Goal: Task Accomplishment & Management: Manage account settings

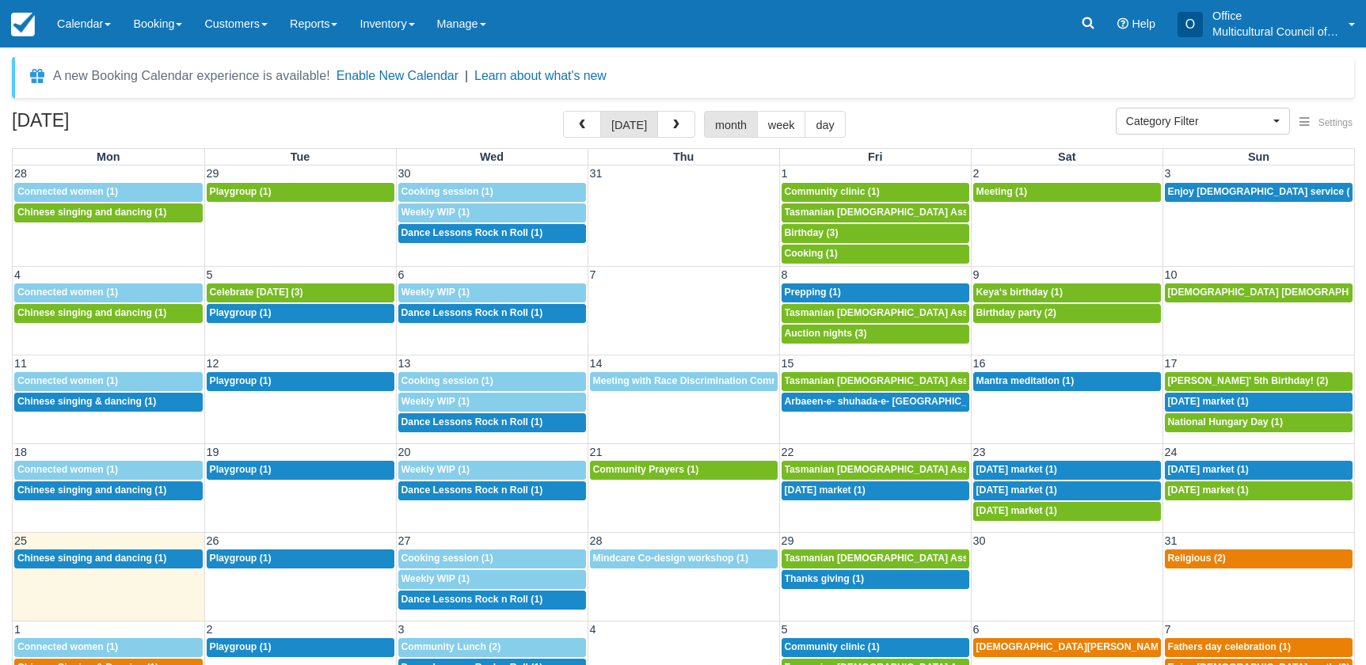
select select
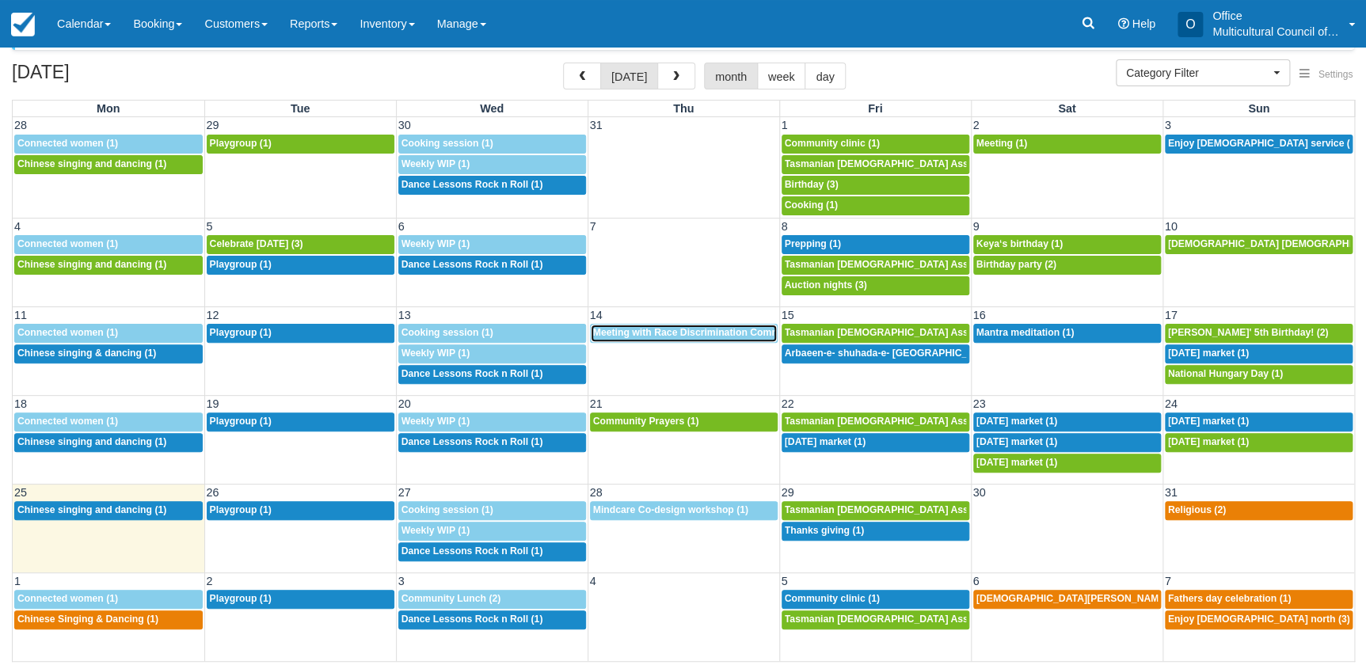
click at [641, 333] on span "Meeting with Race Discrimination Commissioner (1)" at bounding box center [712, 332] width 239 height 11
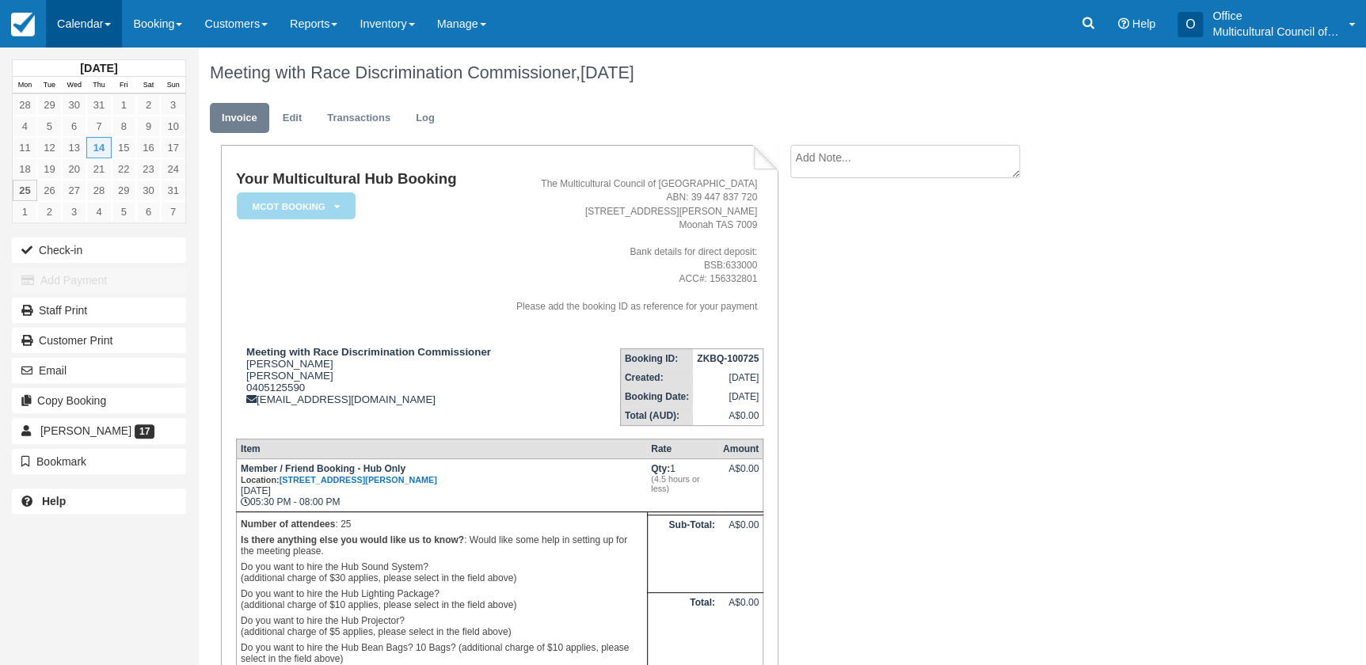
click at [55, 28] on link "Calendar" at bounding box center [84, 24] width 76 height 48
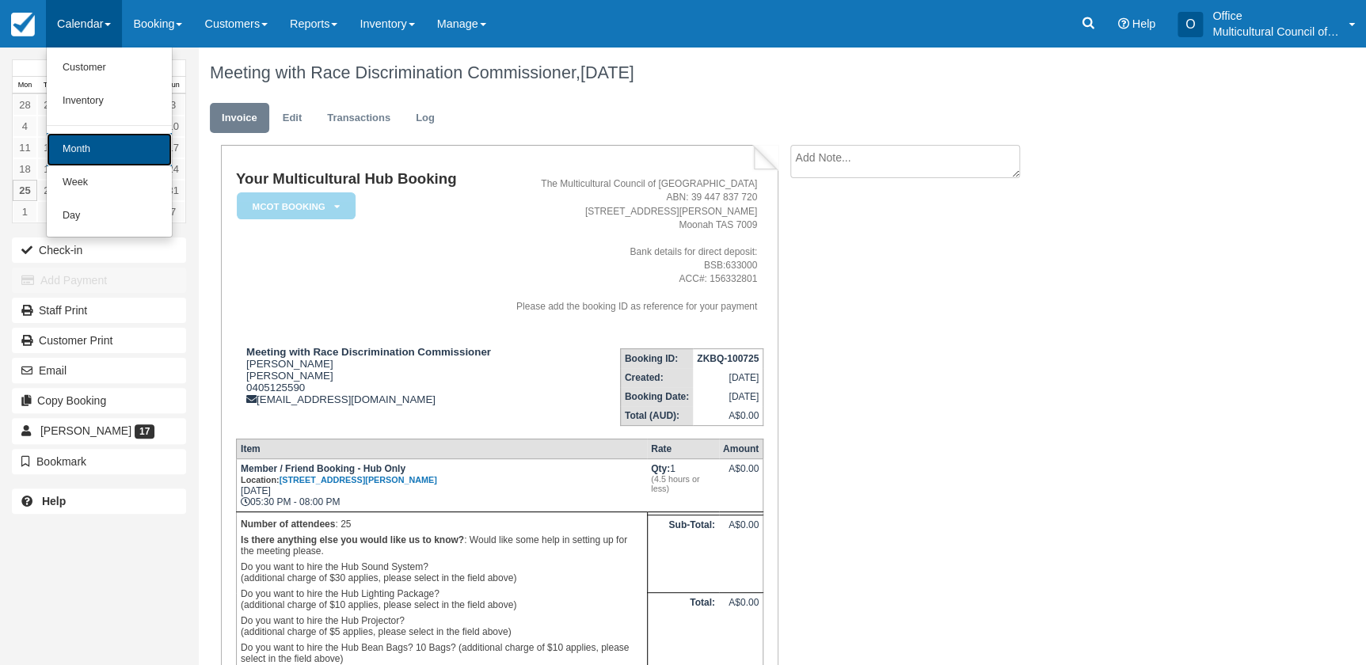
click at [89, 162] on link "Month" at bounding box center [109, 149] width 125 height 33
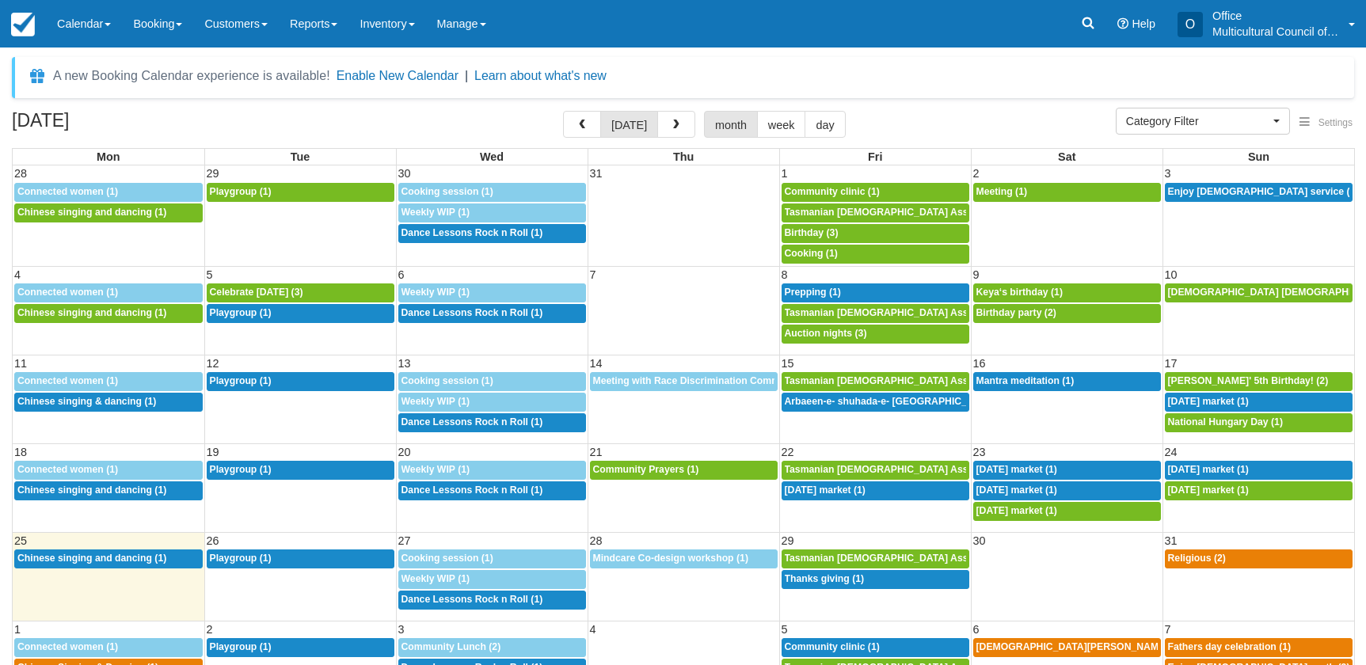
select select
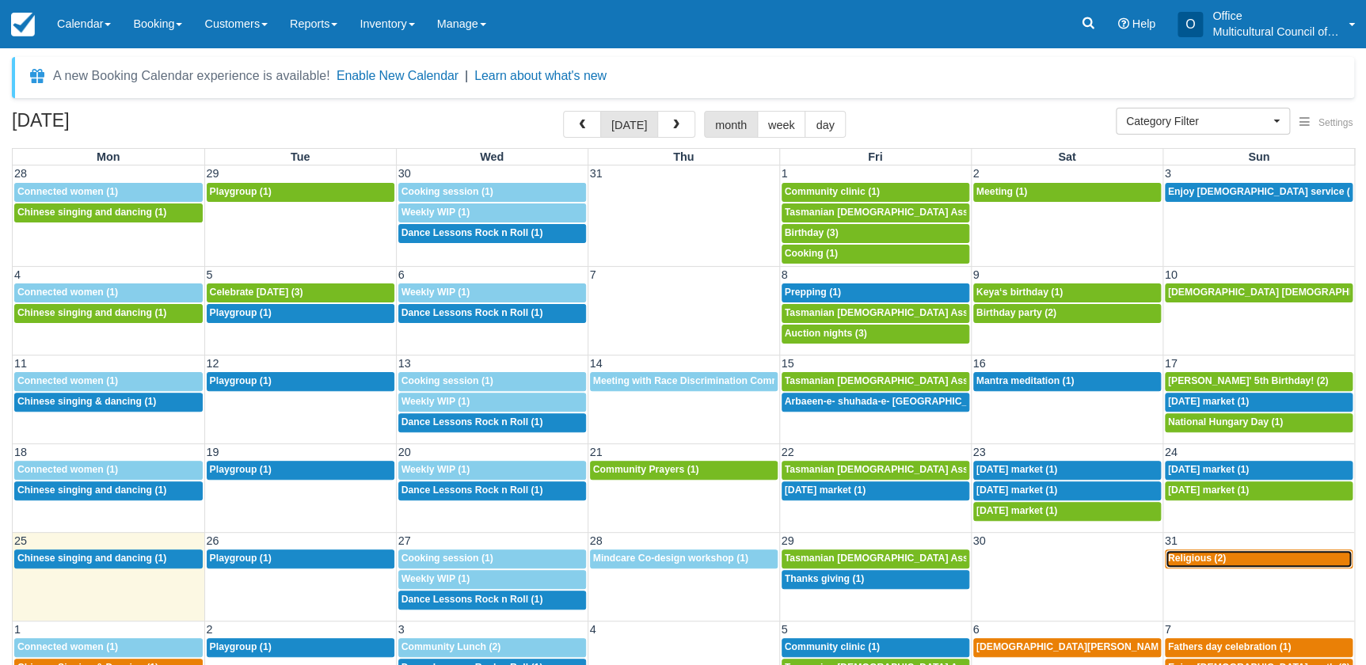
click at [1275, 559] on div "8a Religious (2)" at bounding box center [1259, 559] width 182 height 13
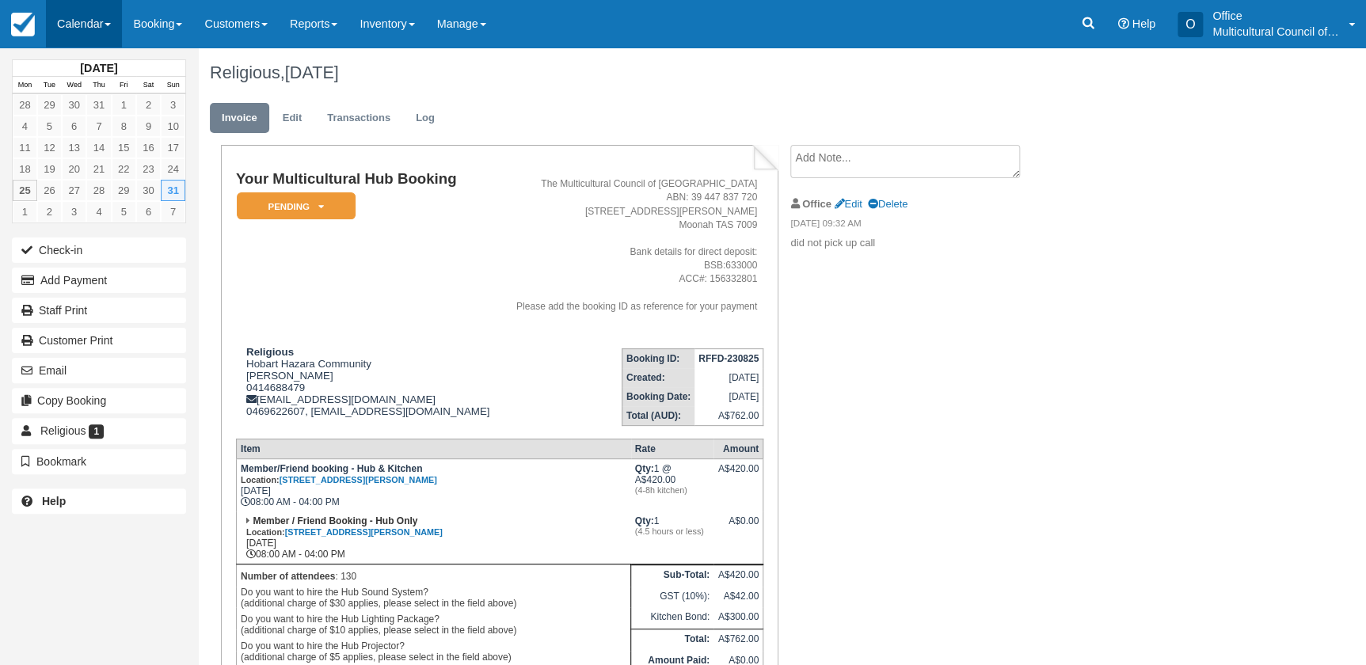
click at [67, 30] on link "Calendar" at bounding box center [84, 24] width 76 height 48
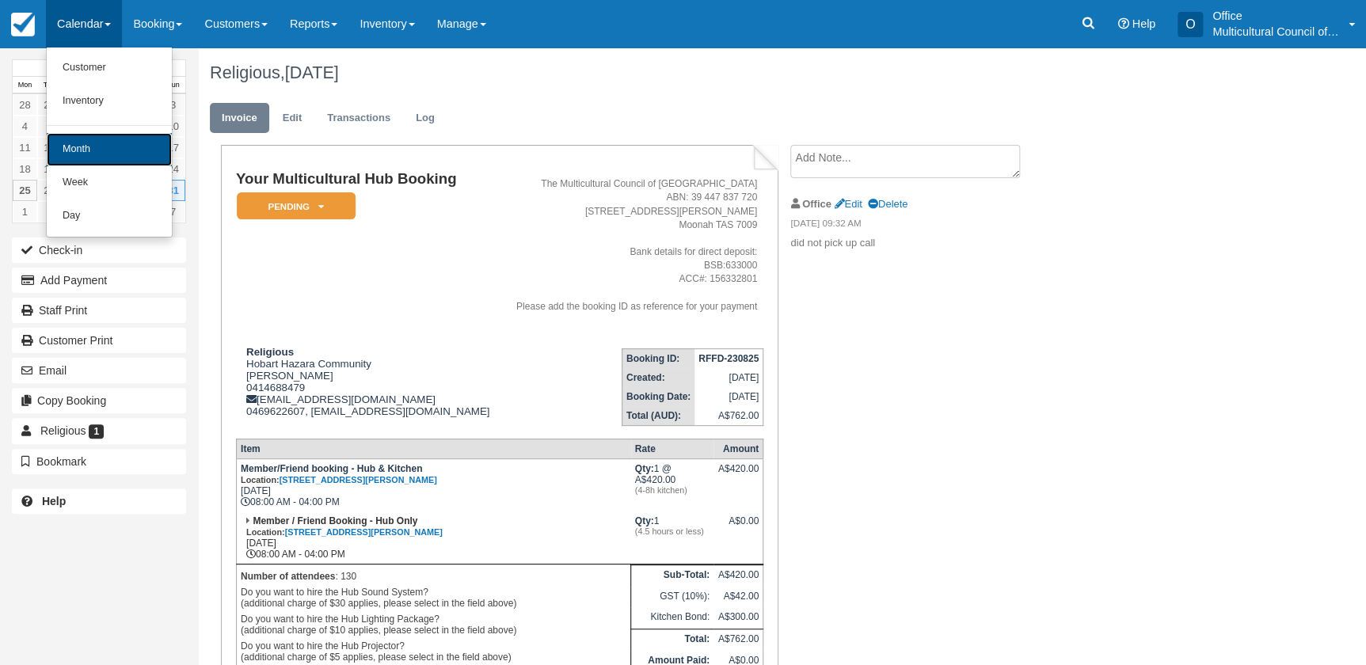
click at [135, 159] on link "Month" at bounding box center [109, 149] width 125 height 33
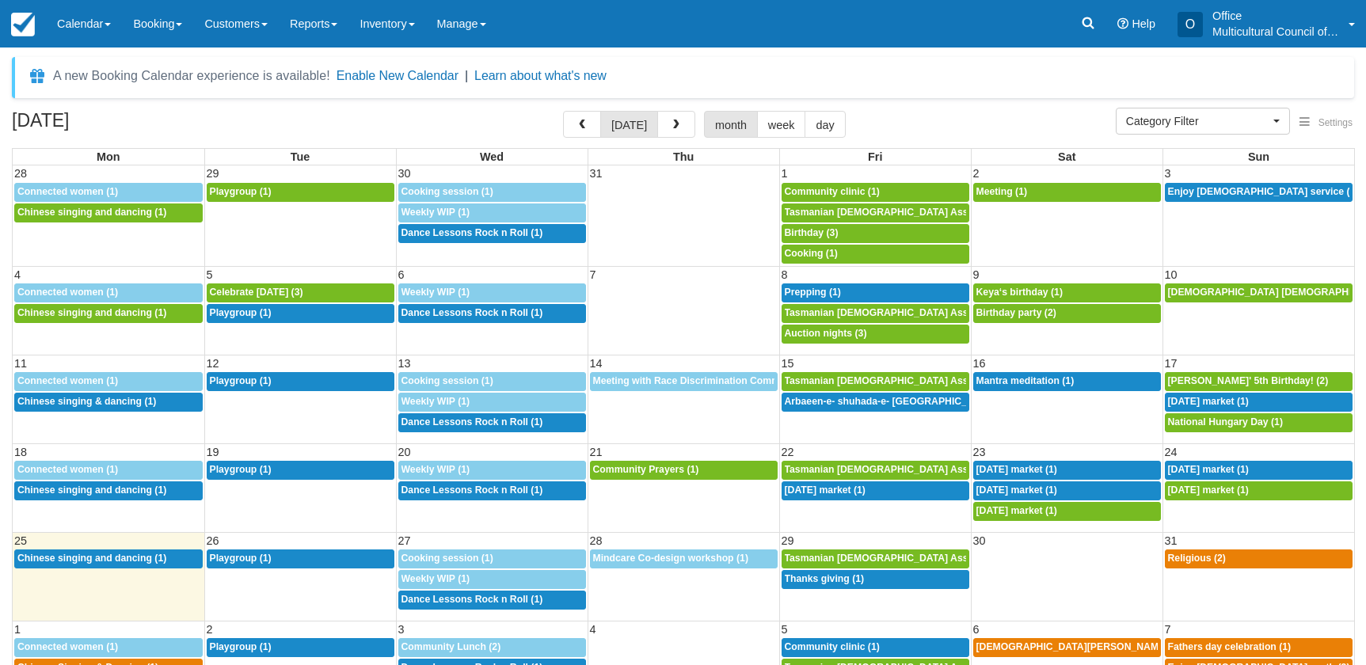
select select
click at [625, 562] on span "Mindcare Co-design workshop (1)" at bounding box center [670, 558] width 155 height 11
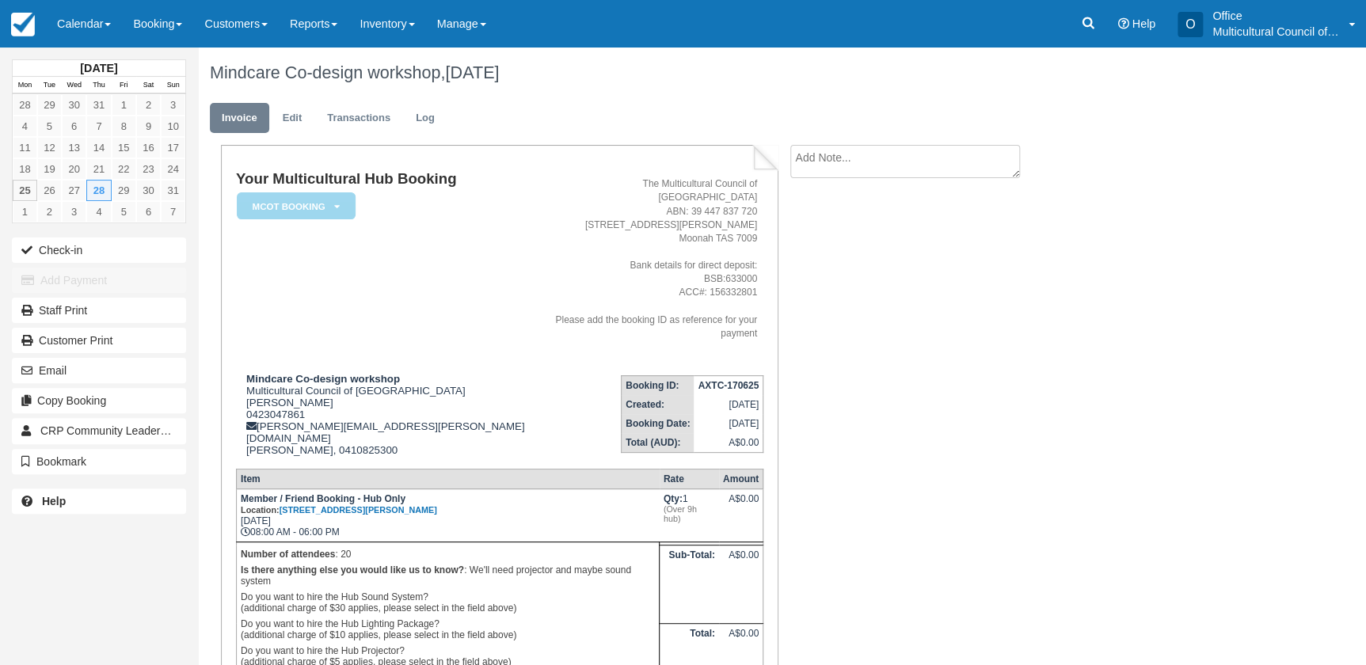
click at [222, 300] on div "Your Multicultural Hub Booking MCOT Booking   Pending Reserved Bond and deposit…" at bounding box center [499, 444] width 557 height 598
click at [63, 29] on link "Calendar" at bounding box center [84, 24] width 76 height 48
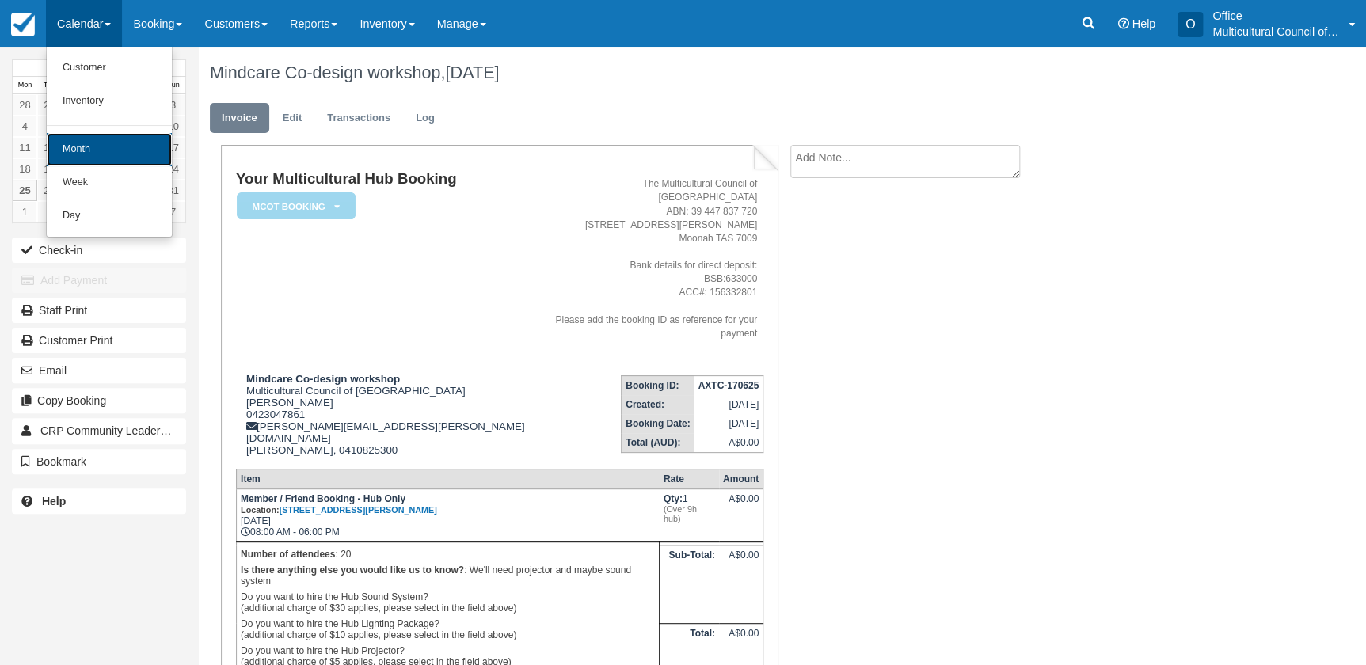
click at [133, 162] on link "Month" at bounding box center [109, 149] width 125 height 33
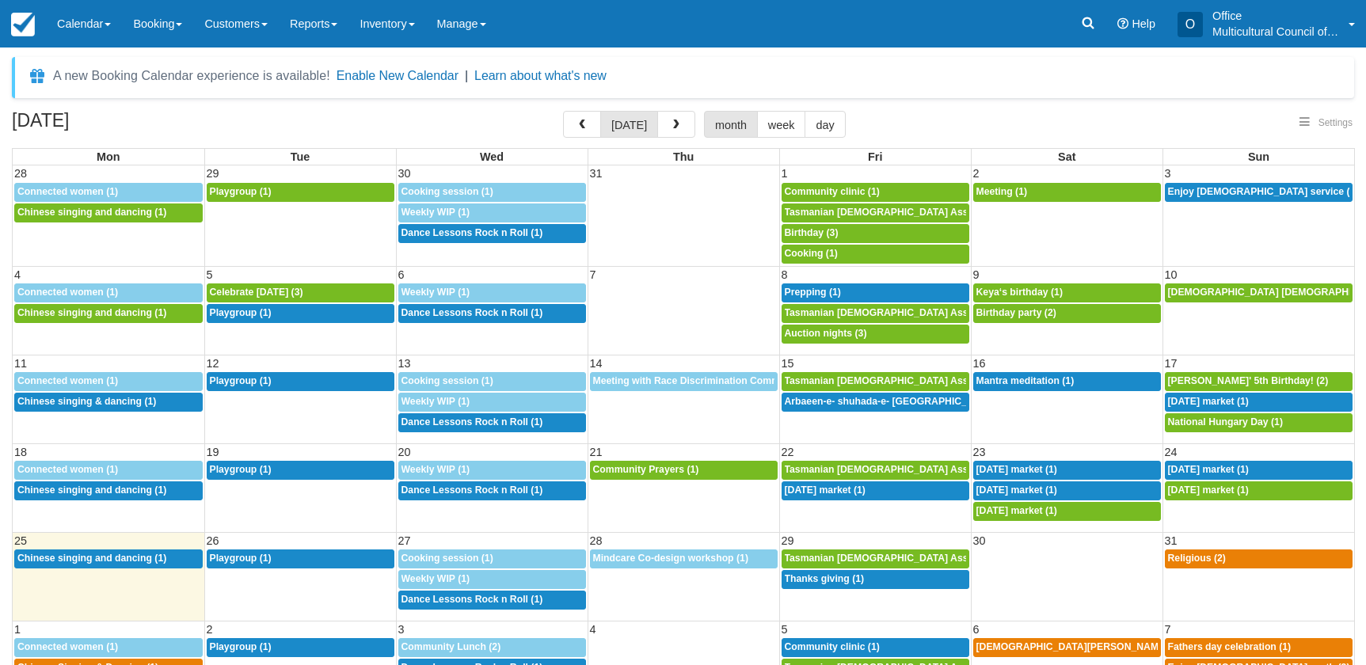
select select
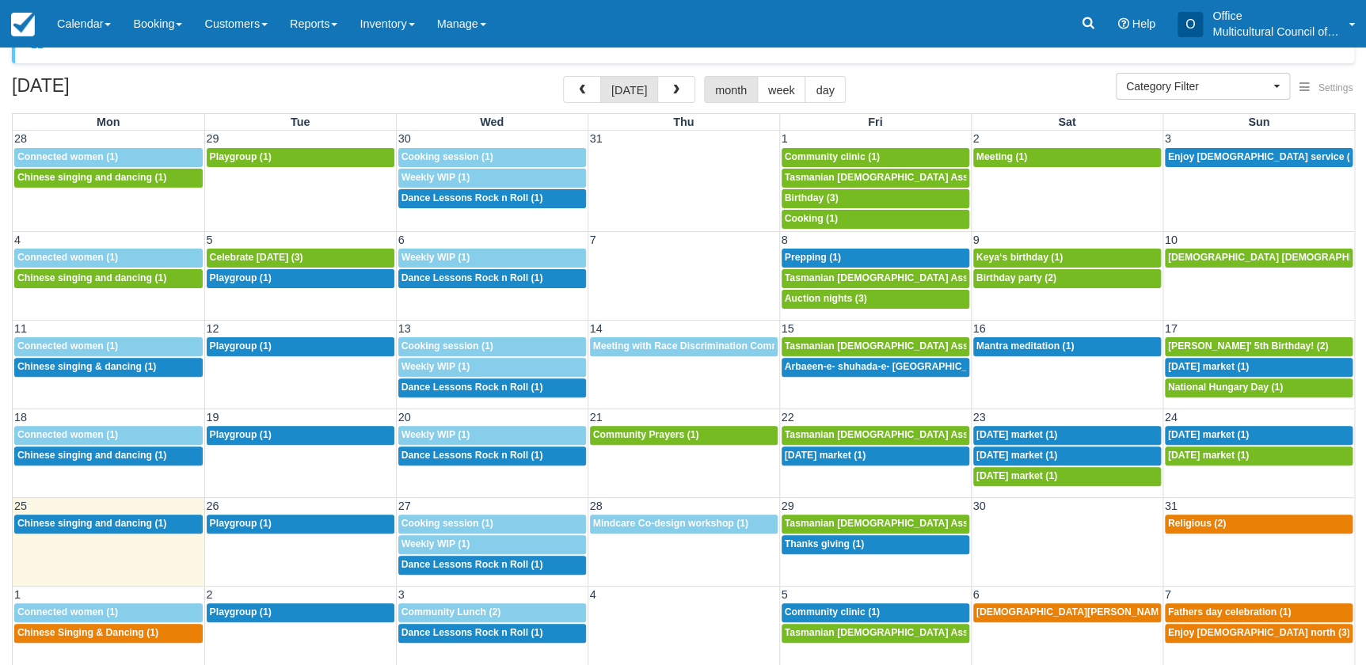
scroll to position [48, 0]
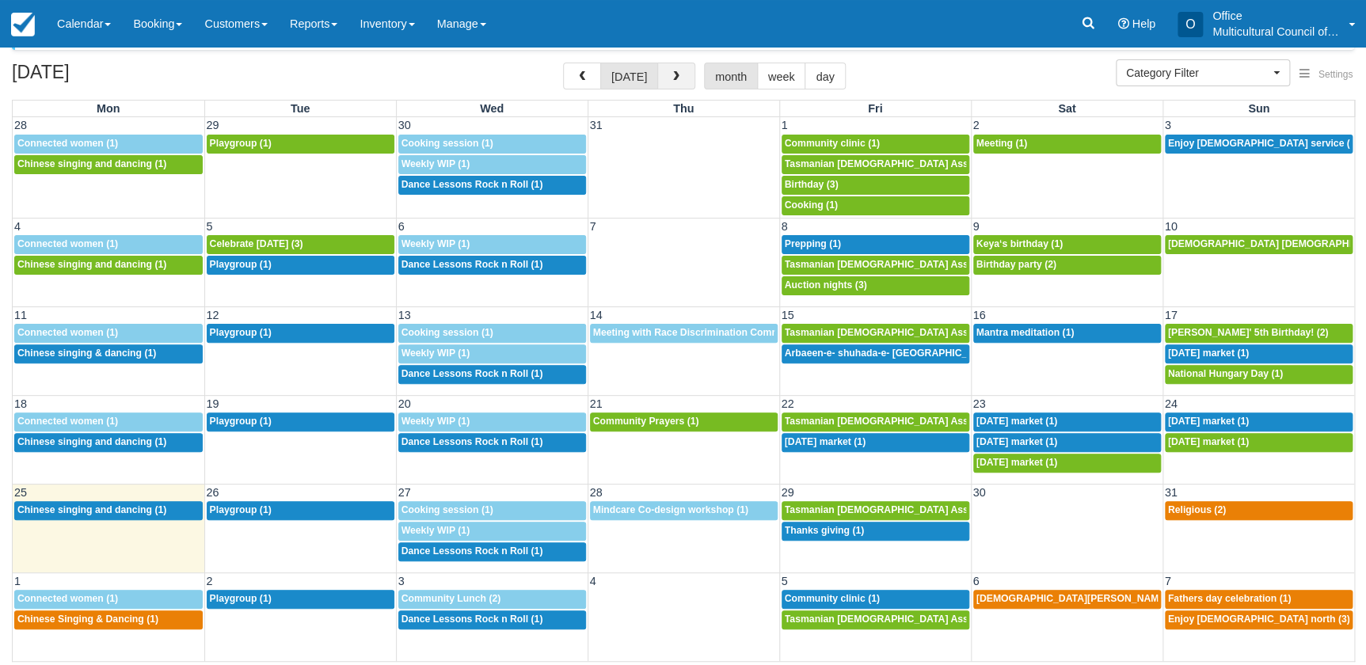
click at [671, 71] on span "button" at bounding box center [676, 76] width 11 height 11
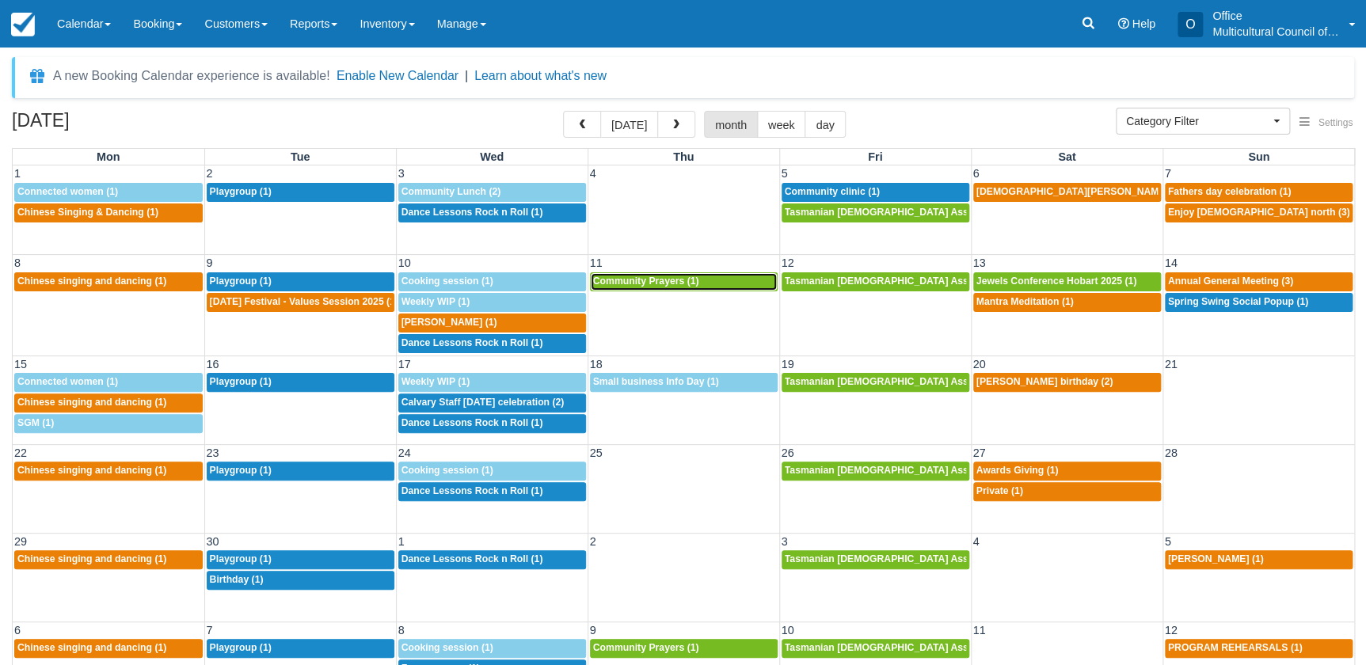
click at [641, 279] on span "Community Prayers (1)" at bounding box center [646, 281] width 106 height 11
select select
click at [514, 325] on div "1:30p Audrey Bui (1)" at bounding box center [491, 323] width 181 height 13
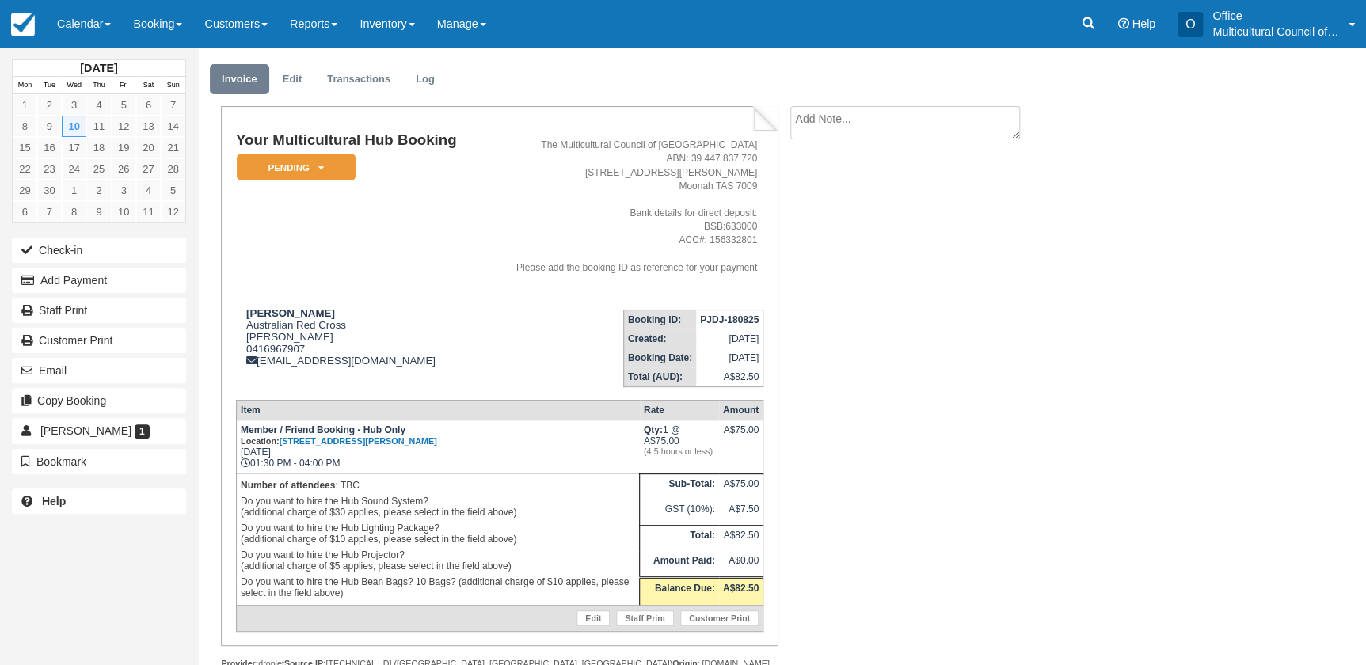
scroll to position [71, 0]
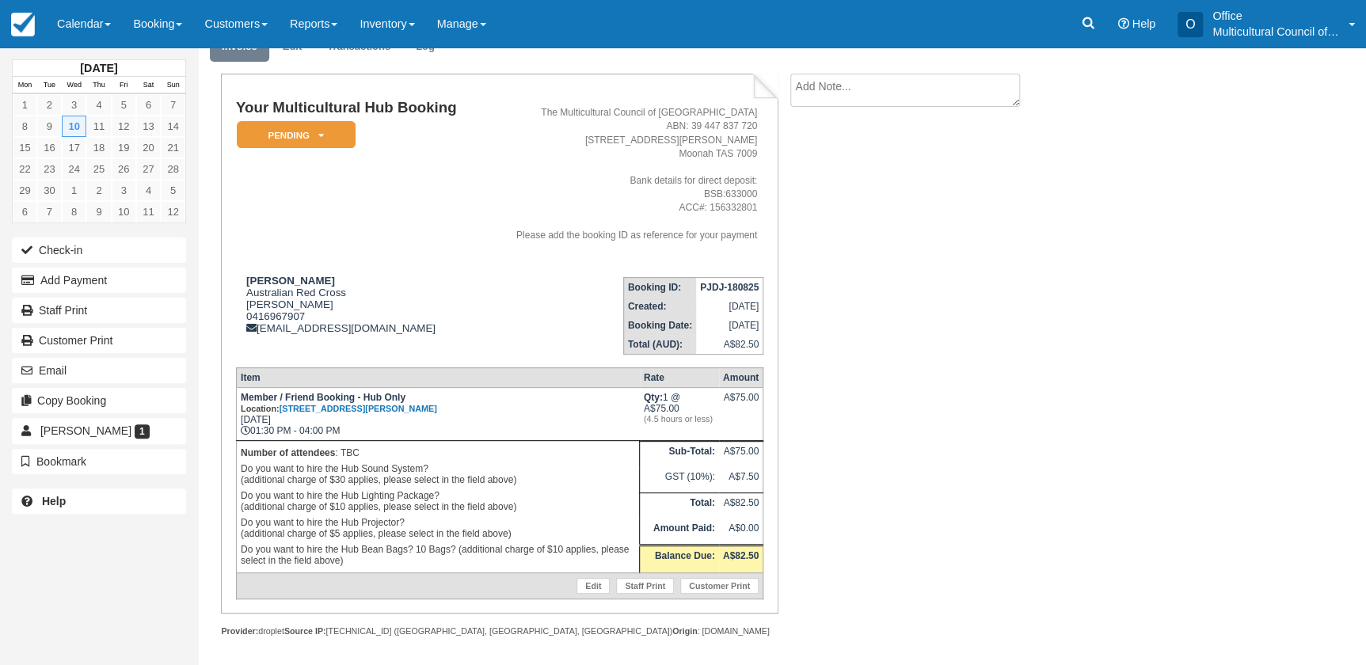
click at [308, 337] on td "Audrey Bui Australian Red Cross Audrey Bui 0416967907 abui@redcross.org.au" at bounding box center [358, 309] width 245 height 90
drag, startPoint x: 370, startPoint y: 326, endPoint x: 261, endPoint y: 339, distance: 109.2
click at [261, 339] on td "Audrey Bui Australian Red Cross Audrey Bui 0416967907 abui@redcross.org.au" at bounding box center [358, 309] width 245 height 90
drag, startPoint x: 261, startPoint y: 339, endPoint x: 382, endPoint y: 329, distance: 120.7
click at [382, 329] on div "Audrey Bui Australian Red Cross Audrey Bui 0416967907 abui@redcross.org.au" at bounding box center [358, 304] width 245 height 59
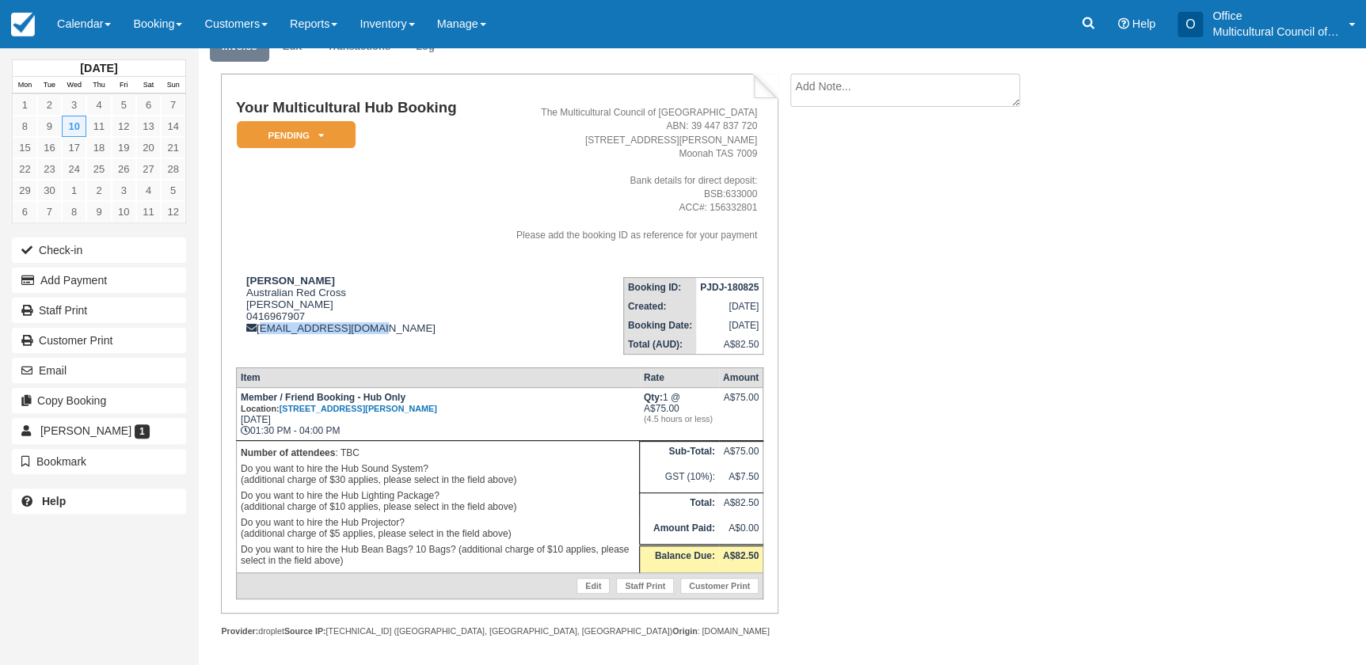
drag, startPoint x: 379, startPoint y: 330, endPoint x: 260, endPoint y: 336, distance: 118.9
click at [260, 336] on td "Audrey Bui Australian Red Cross Audrey Bui 0416967907 abui@redcross.org.au" at bounding box center [358, 309] width 245 height 90
copy div "[EMAIL_ADDRESS][DOMAIN_NAME]"
click at [423, 275] on div "Audrey Bui Australian Red Cross Audrey Bui 0416967907 abui@redcross.org.au" at bounding box center [358, 304] width 245 height 59
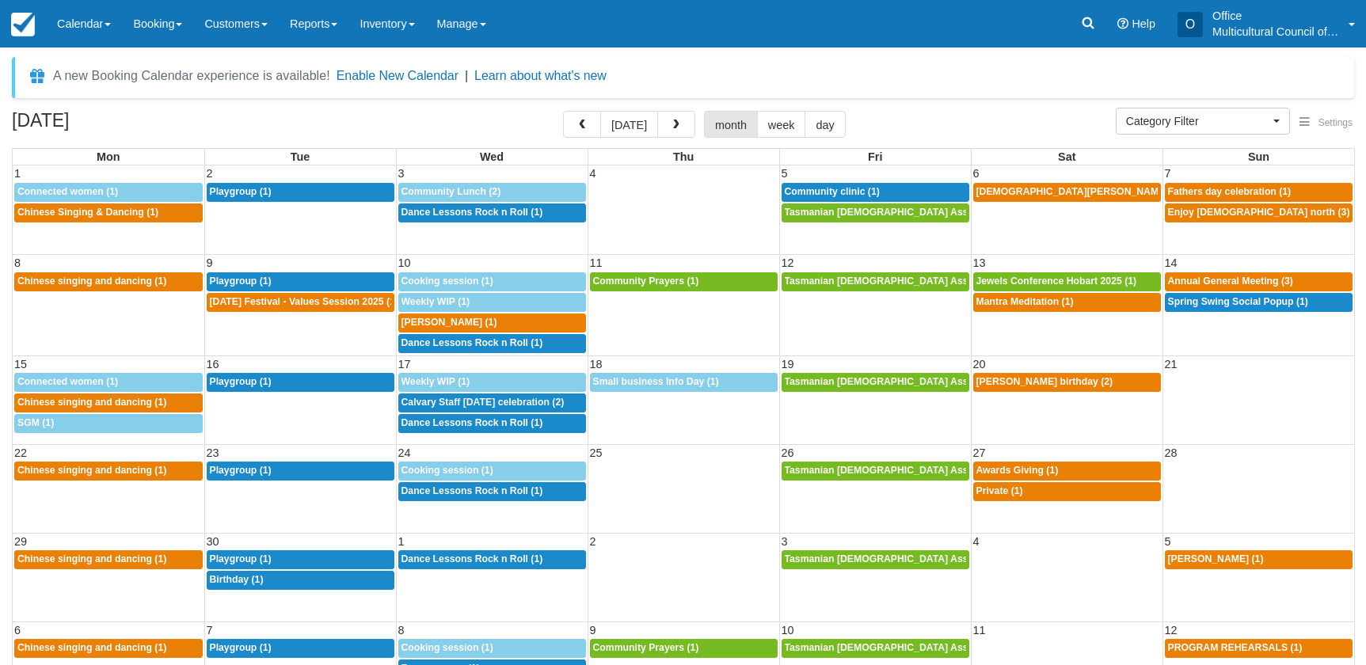
select select
click at [625, 280] on span "Community Prayers (1)" at bounding box center [646, 281] width 106 height 11
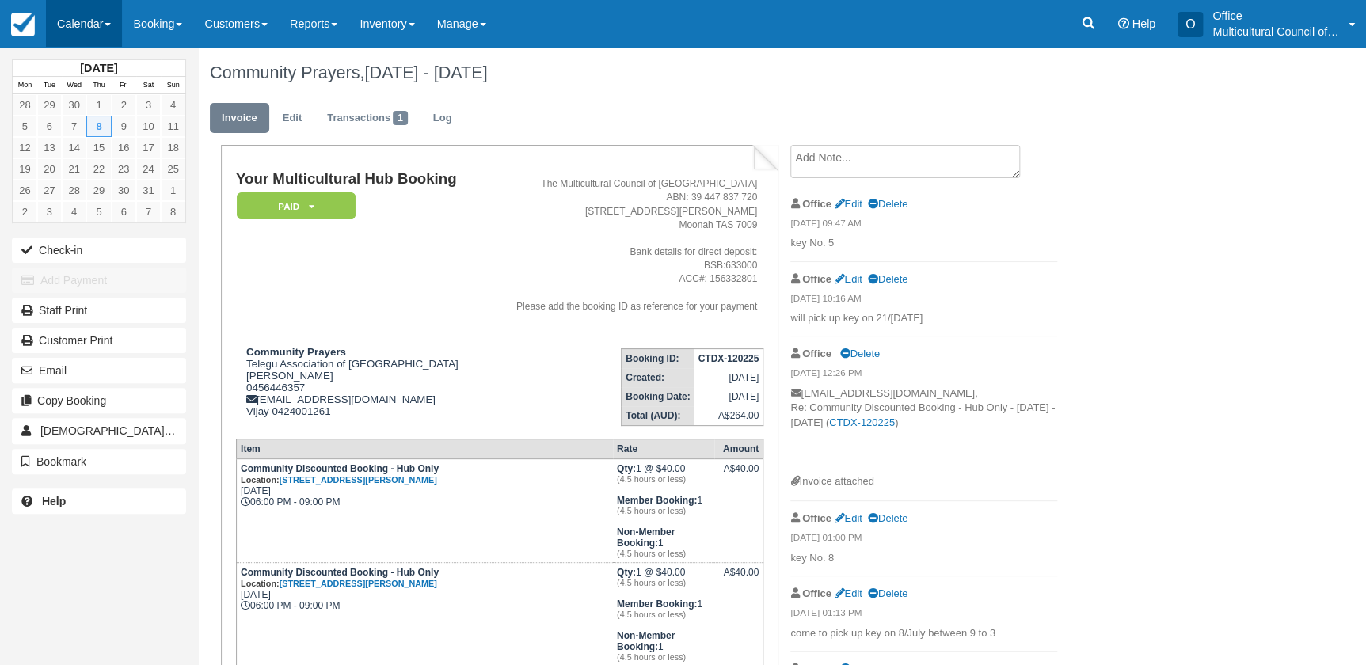
click at [70, 23] on link "Calendar" at bounding box center [84, 24] width 76 height 48
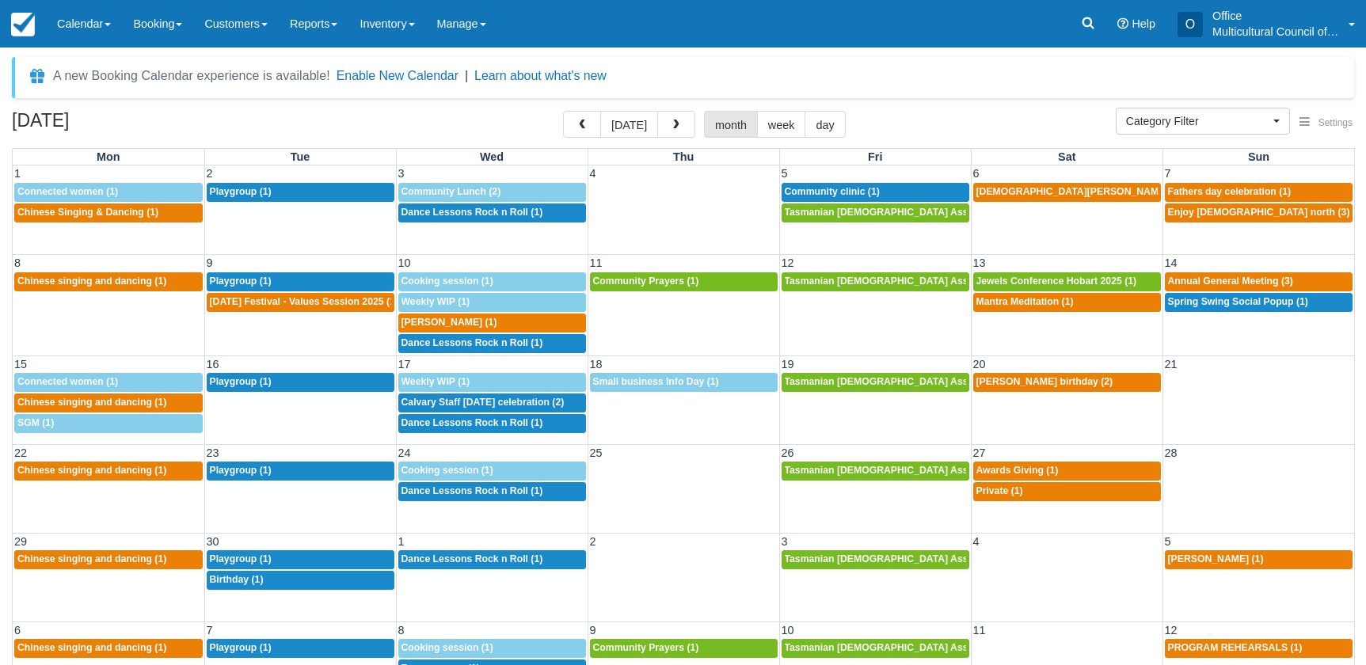
select select
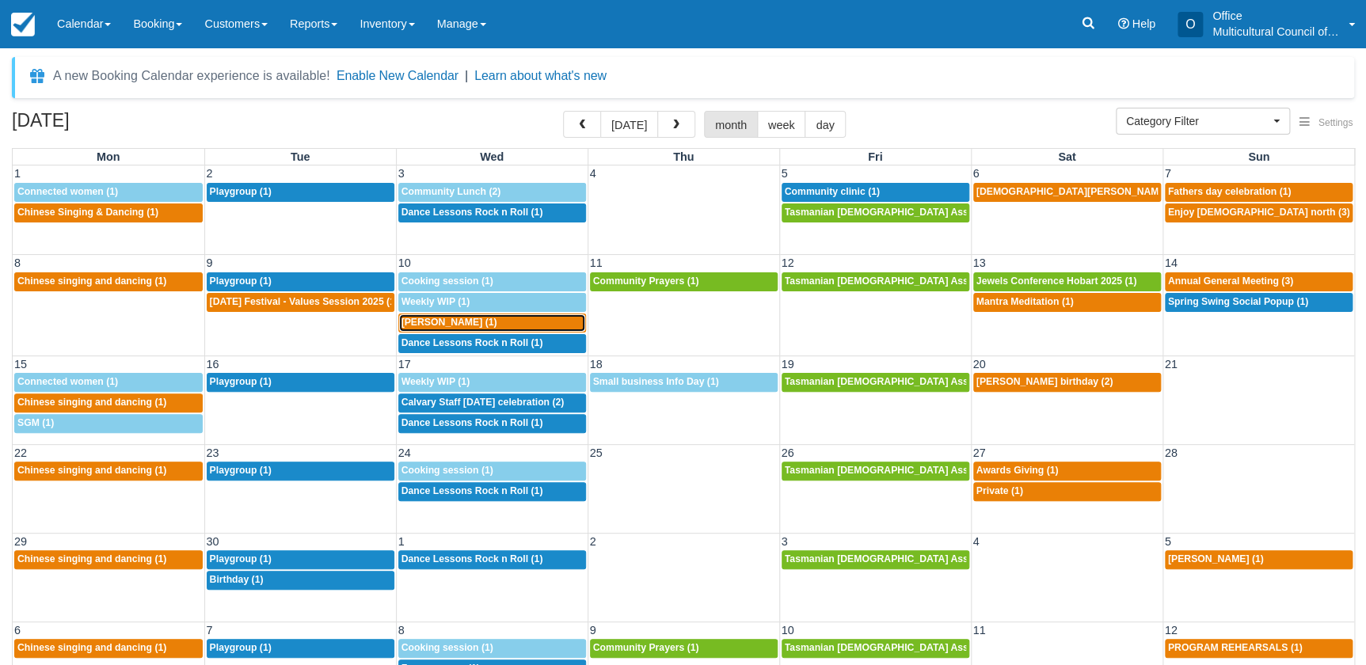
click at [481, 321] on div "1:30p Audrey Bui (1)" at bounding box center [491, 323] width 181 height 13
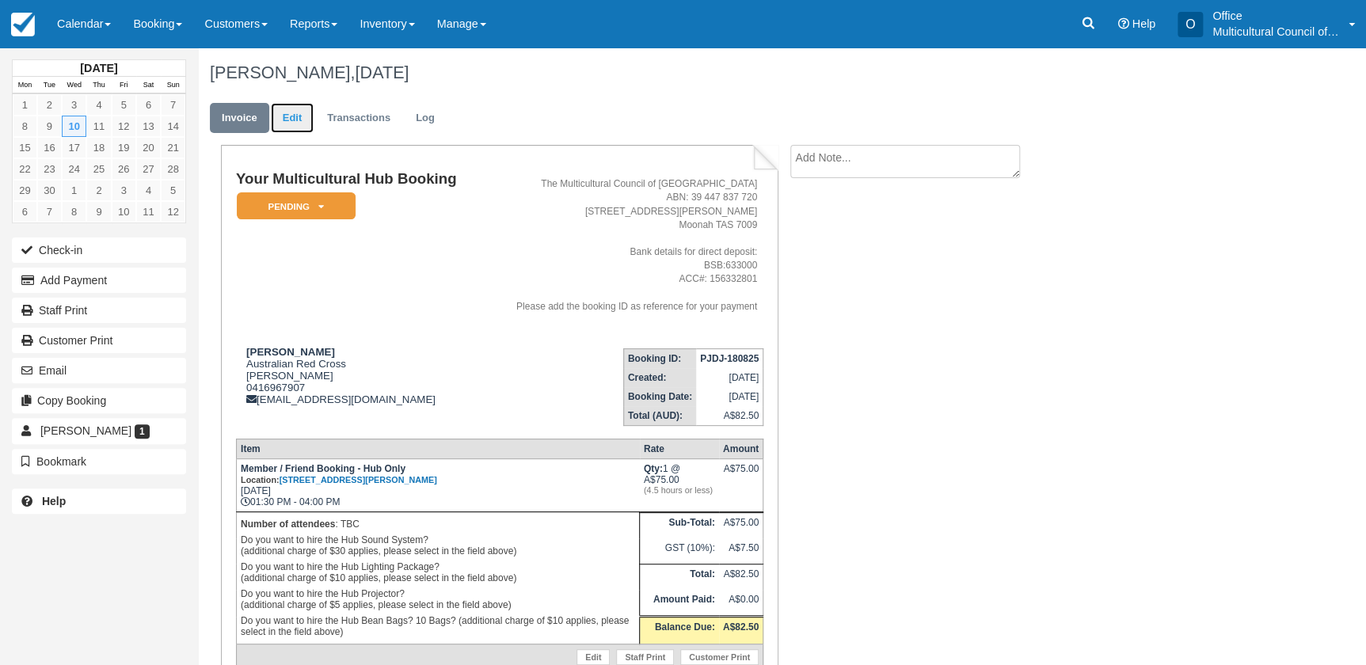
click at [279, 120] on link "Edit" at bounding box center [292, 118] width 43 height 31
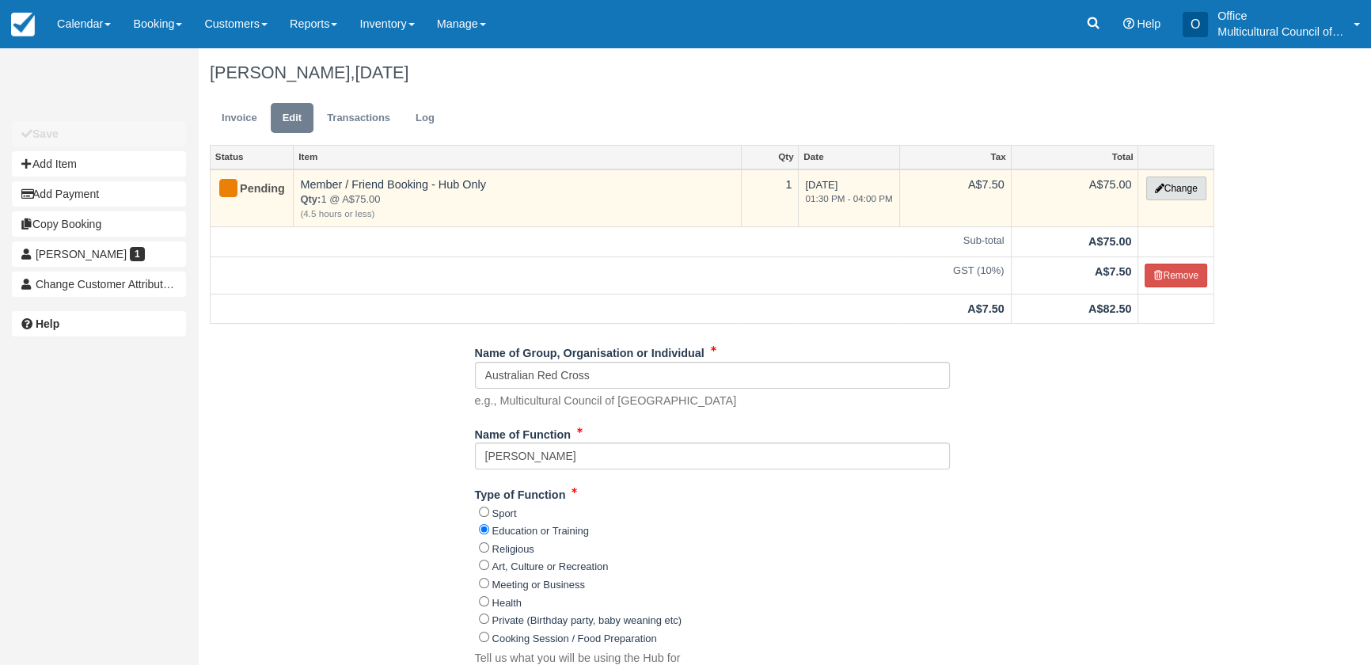
click at [1169, 196] on button "Change" at bounding box center [1176, 189] width 60 height 24
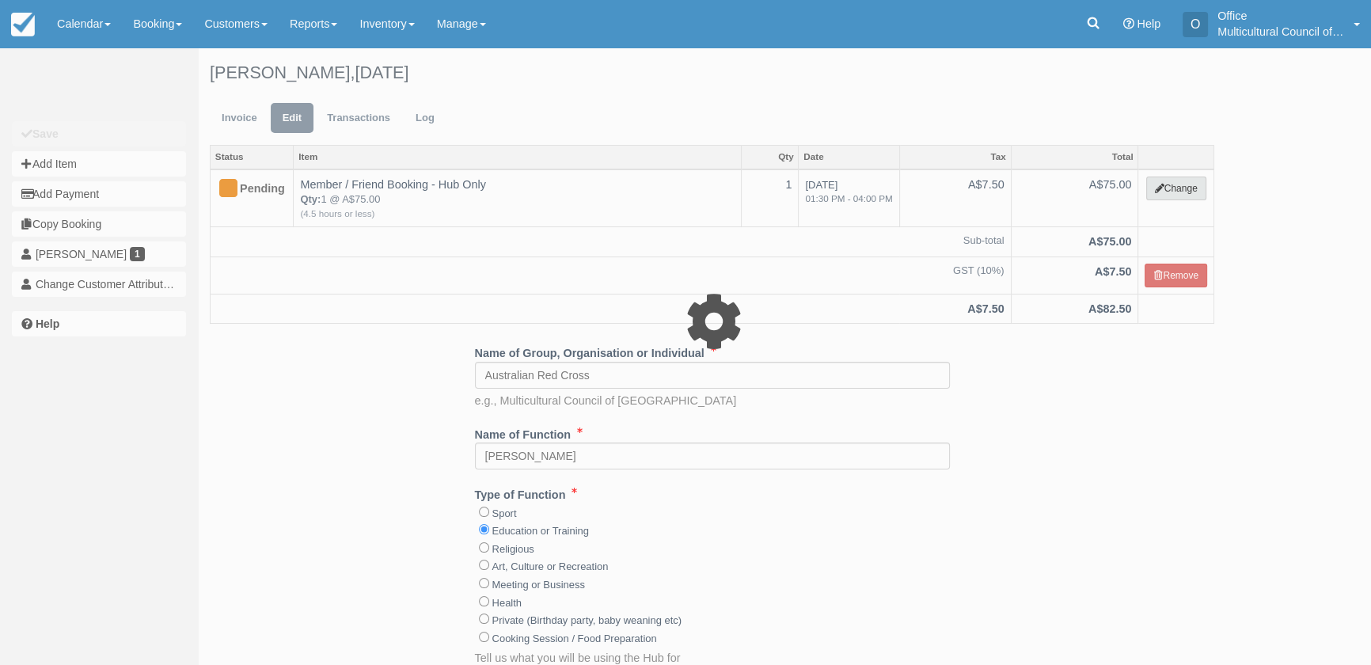
select select "2"
type input "75.00"
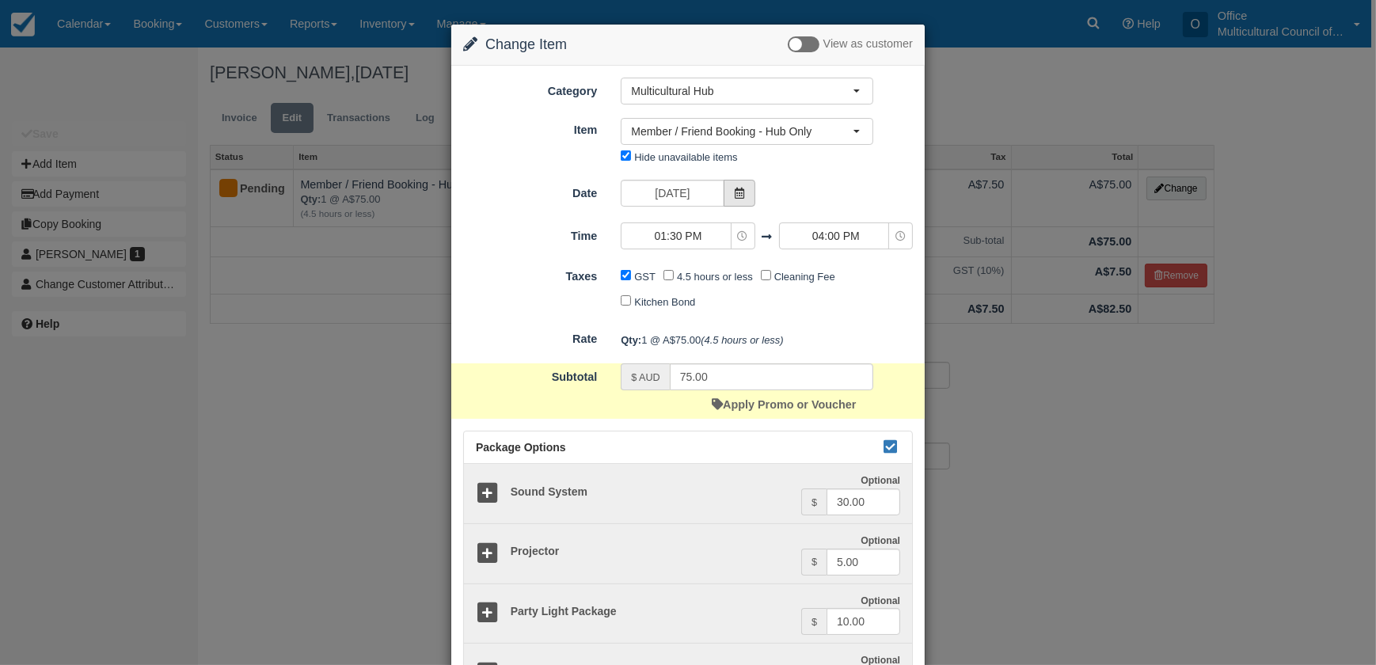
click at [740, 196] on icon at bounding box center [739, 193] width 11 height 11
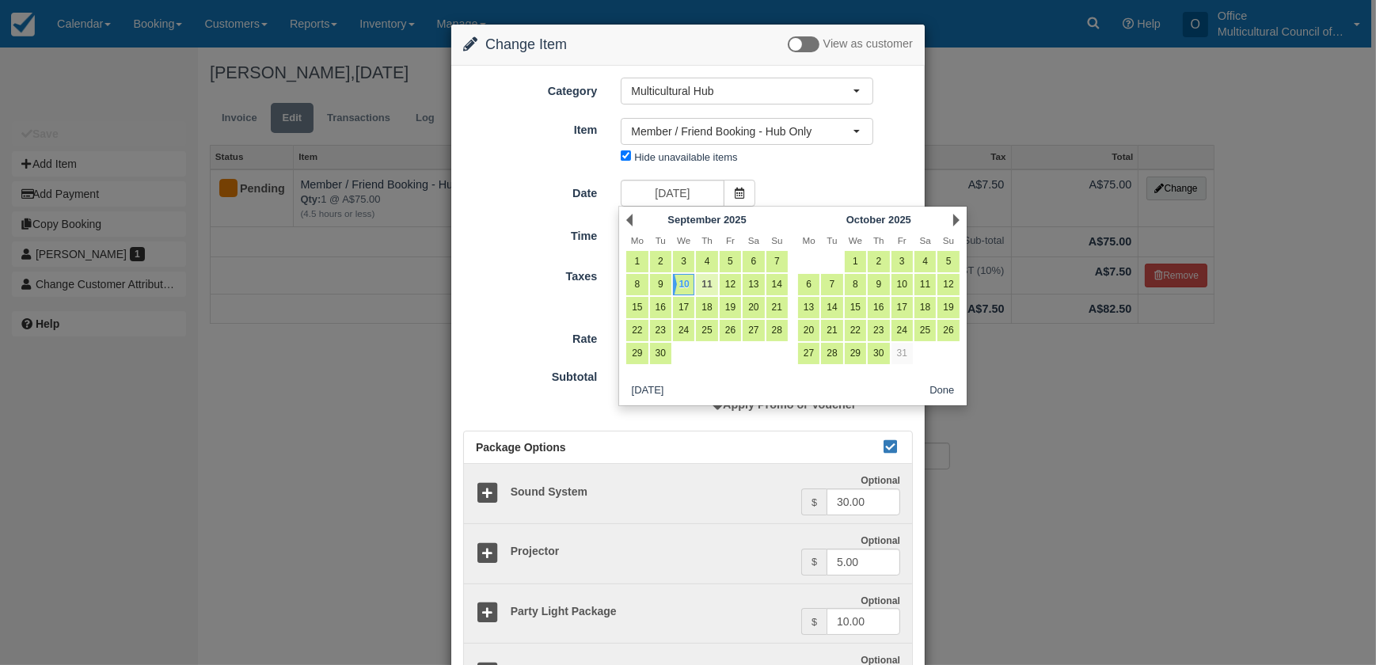
click at [702, 282] on link "11" at bounding box center [706, 284] width 21 height 21
type input "Thursday 11 September 2025"
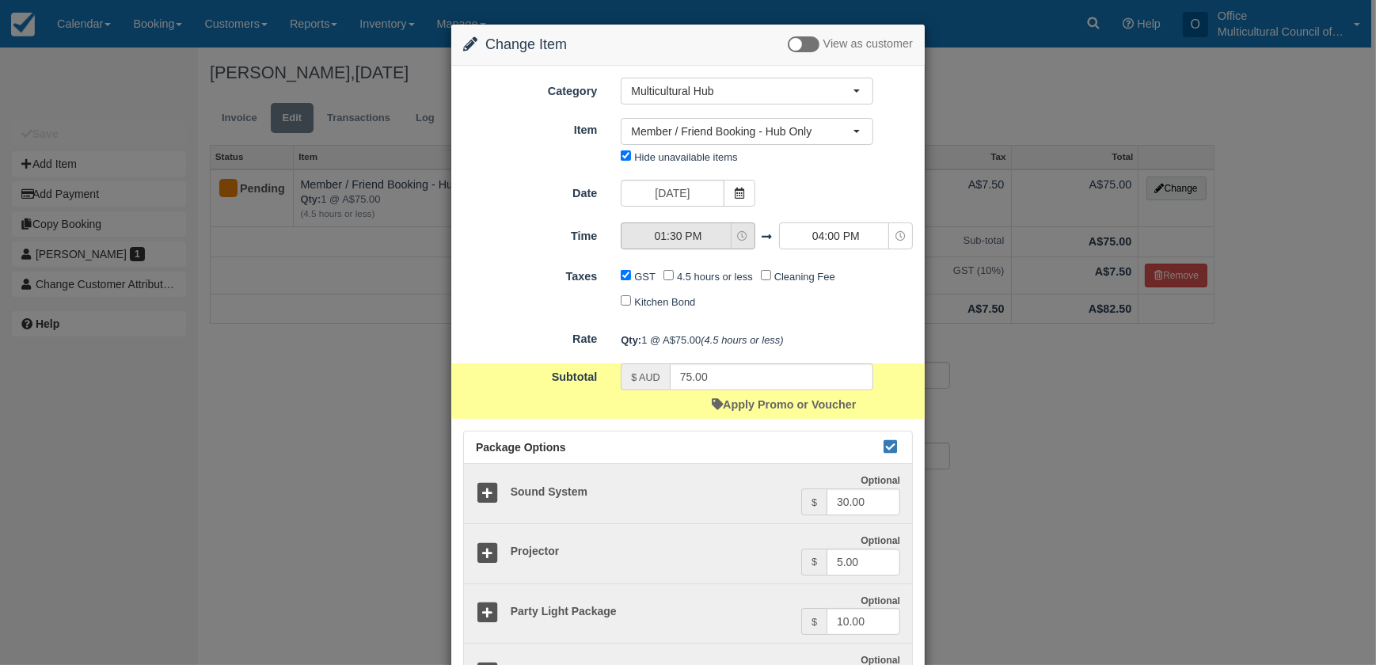
click at [723, 241] on span "01:30 PM" at bounding box center [678, 236] width 112 height 16
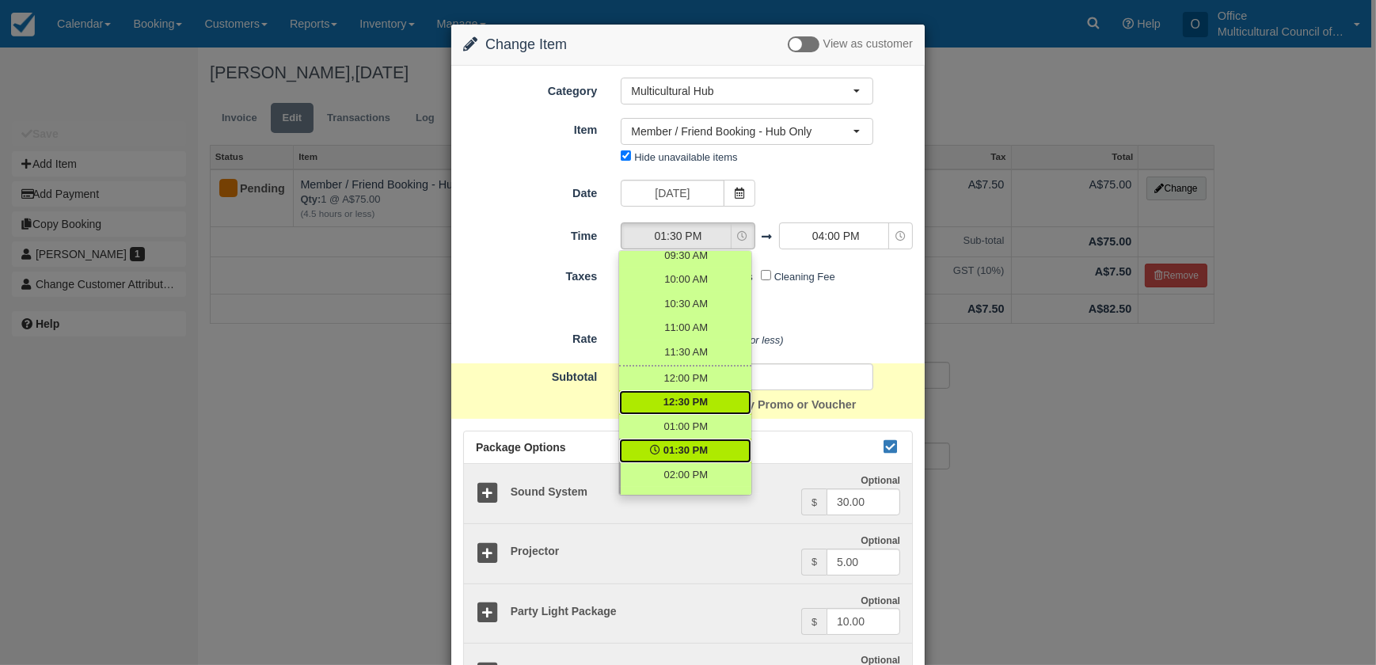
scroll to position [13, 0]
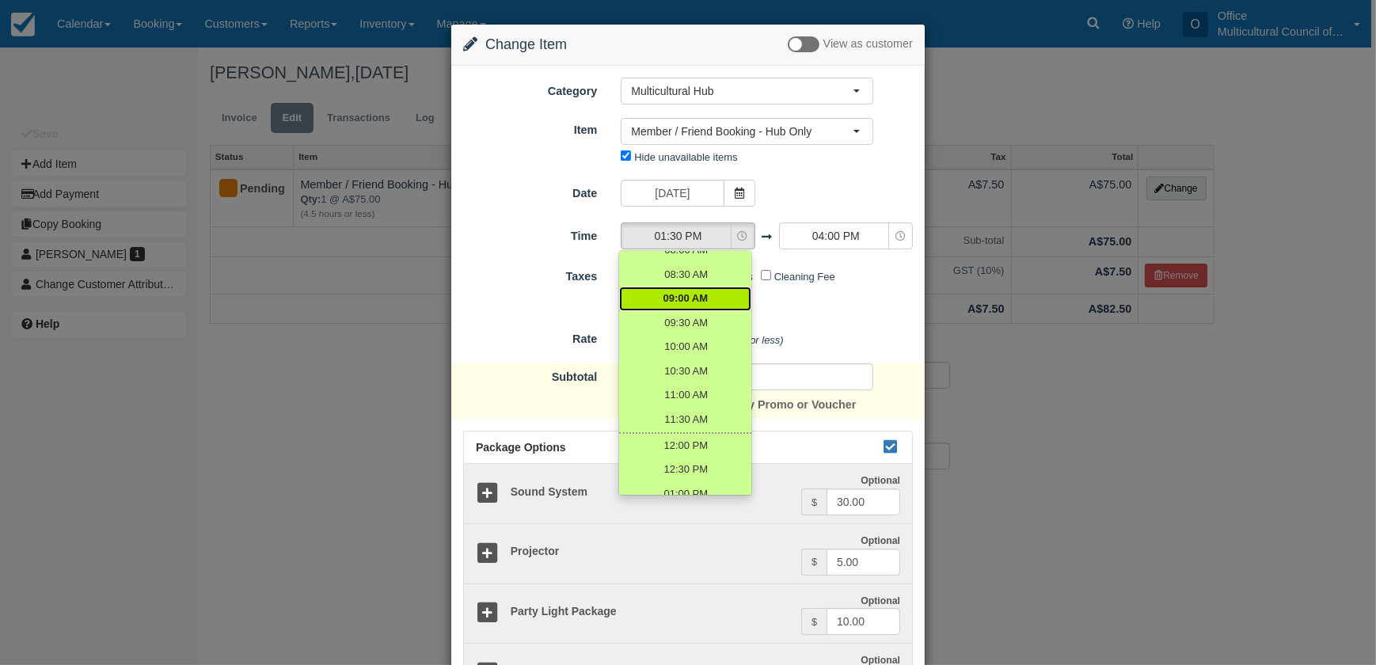
click at [698, 301] on span "09:00 AM" at bounding box center [685, 298] width 45 height 15
select select "09:00"
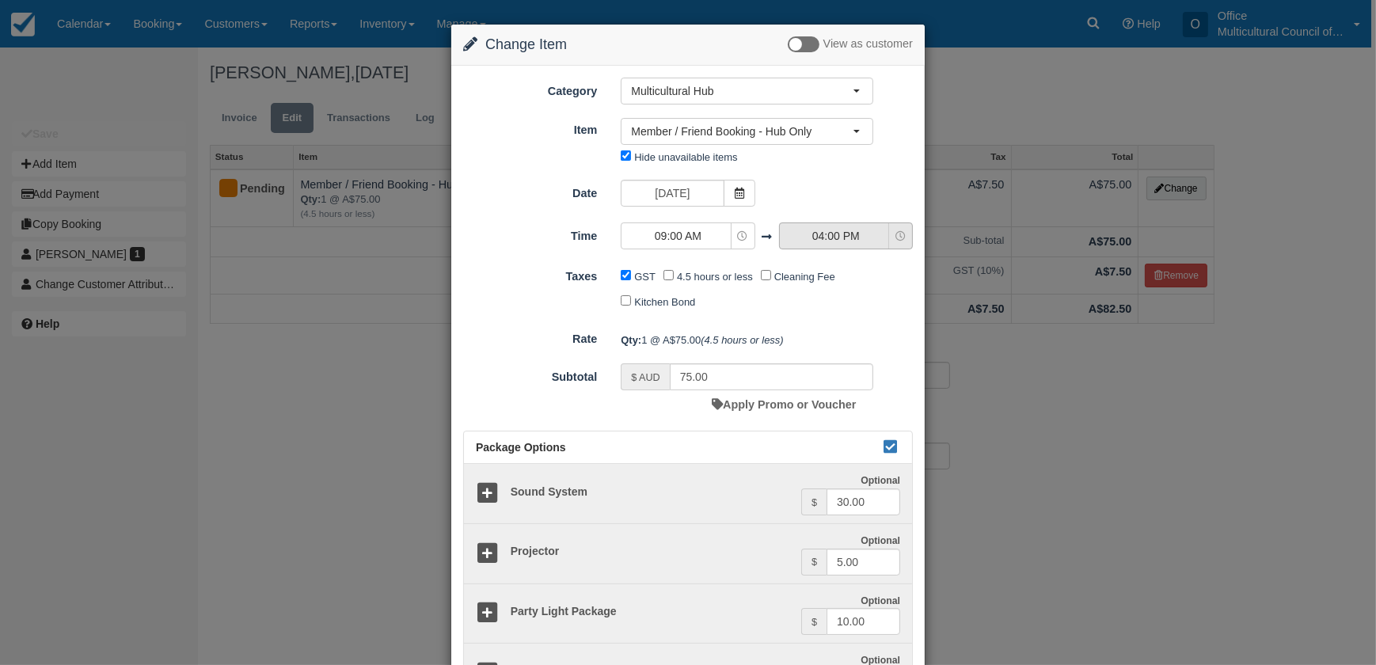
click at [823, 245] on button "04:00 PM" at bounding box center [846, 235] width 134 height 27
type input "170.00"
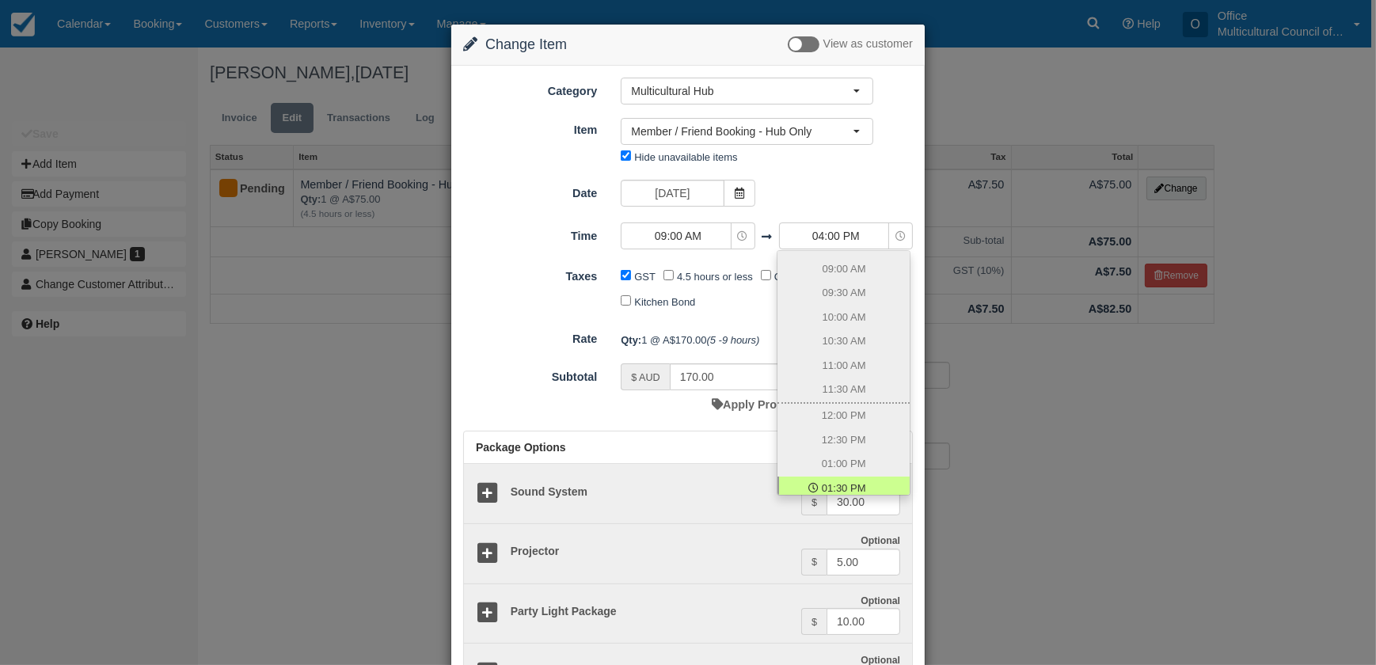
scroll to position [0, 0]
click at [753, 260] on form "Category Multicultural Hub Kitchen Archive Testing Stuff Hub & Kitchen Multicul…" at bounding box center [688, 421] width 450 height 686
click at [755, 315] on form "Category Multicultural Hub Kitchen Archive Testing Stuff Hub & Kitchen Multicul…" at bounding box center [688, 421] width 450 height 686
click at [877, 242] on span "04:00 PM" at bounding box center [836, 236] width 112 height 16
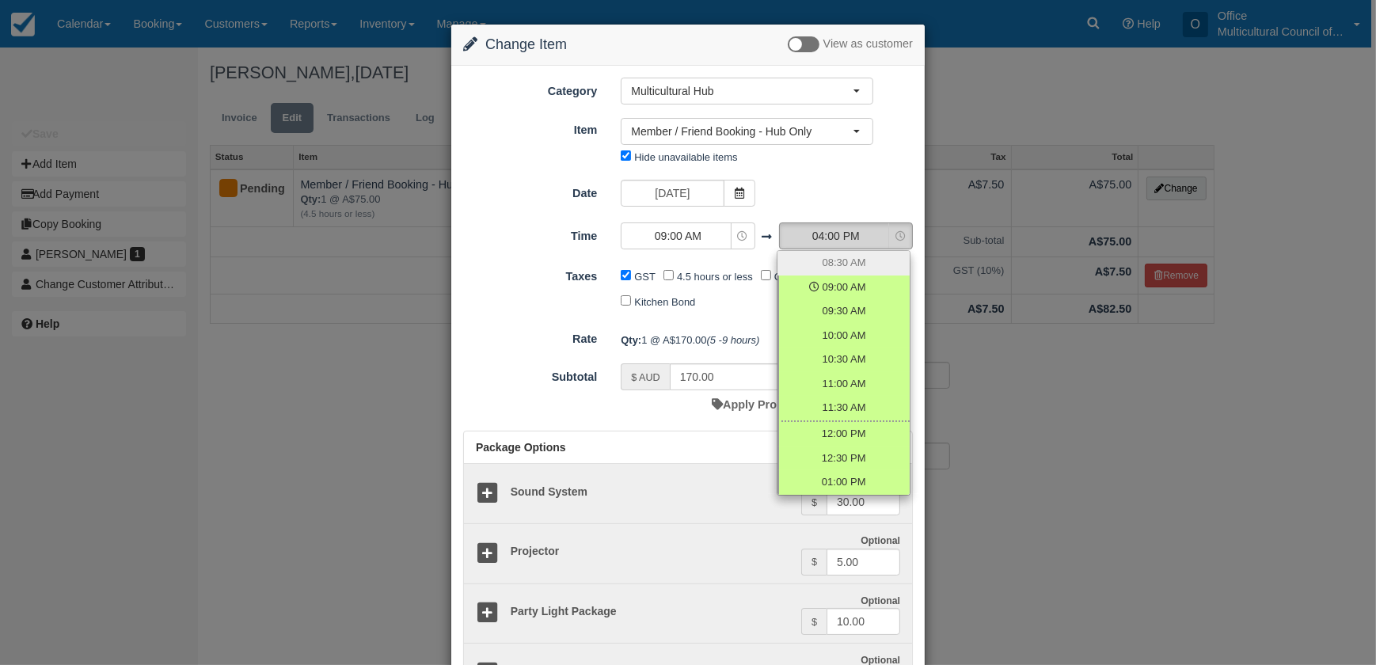
scroll to position [253, 0]
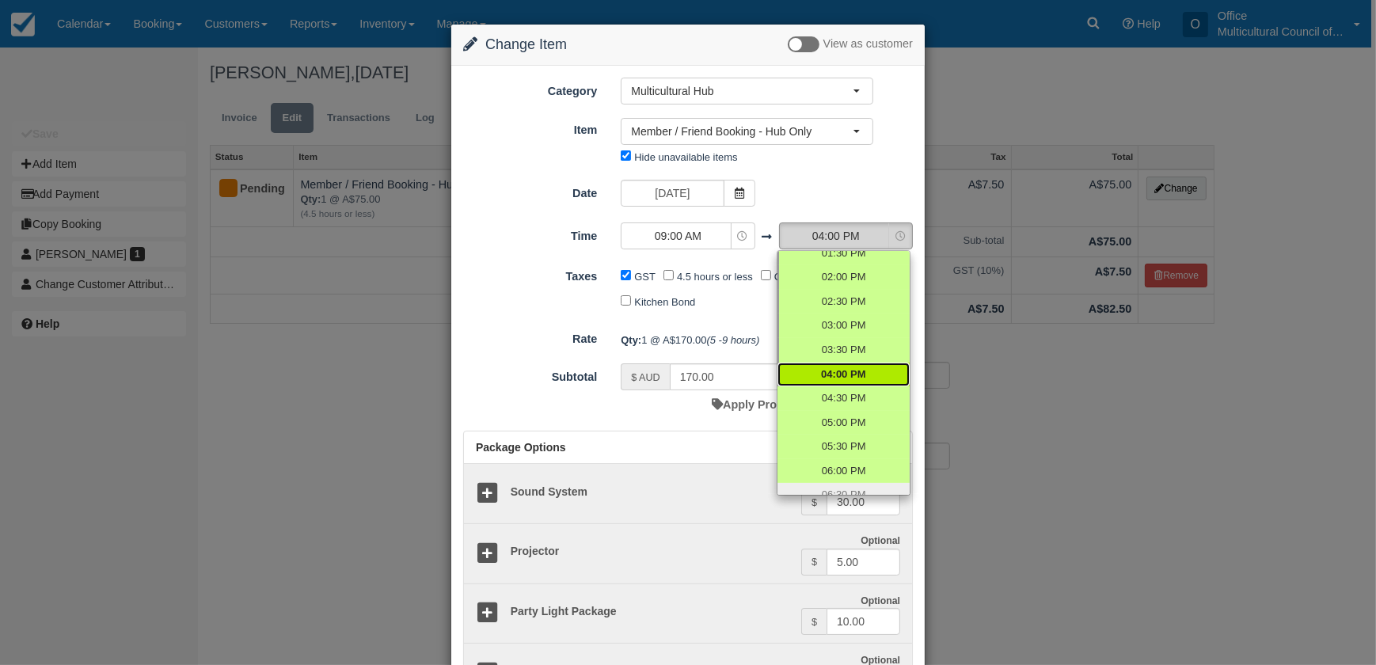
click at [801, 230] on span "04:00 PM" at bounding box center [836, 236] width 112 height 16
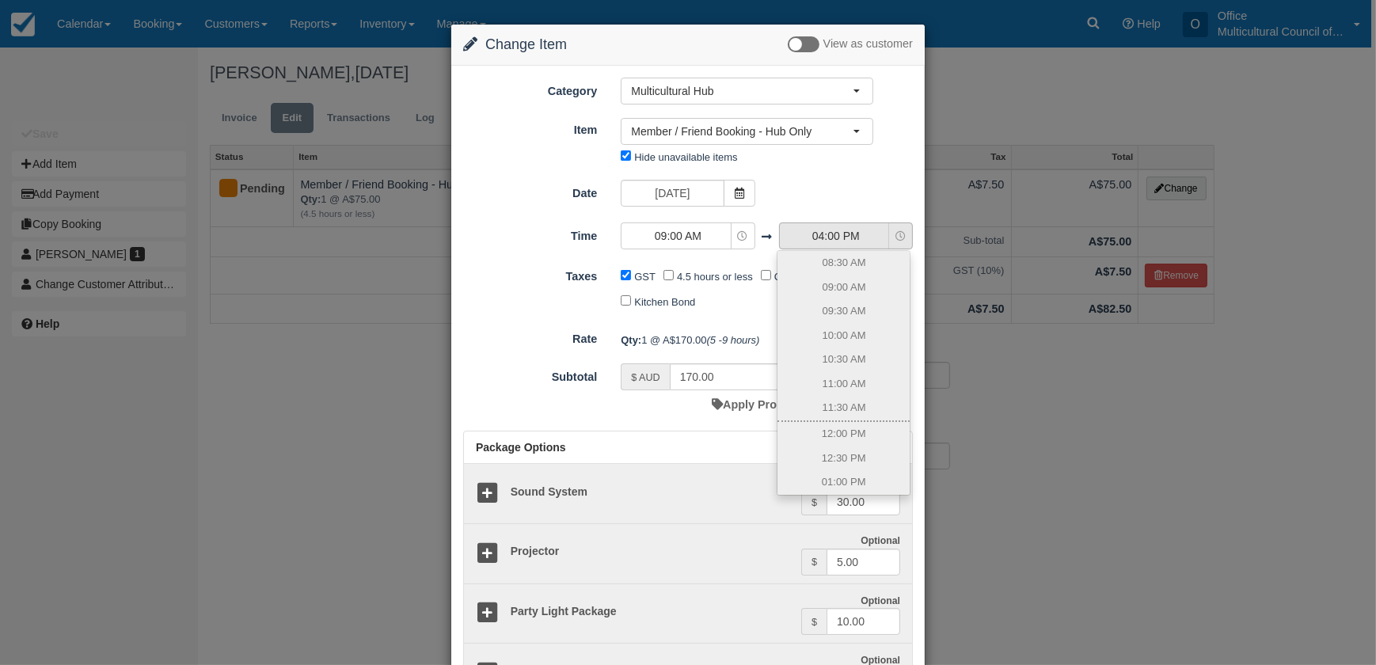
click at [801, 230] on span "04:00 PM" at bounding box center [836, 236] width 112 height 16
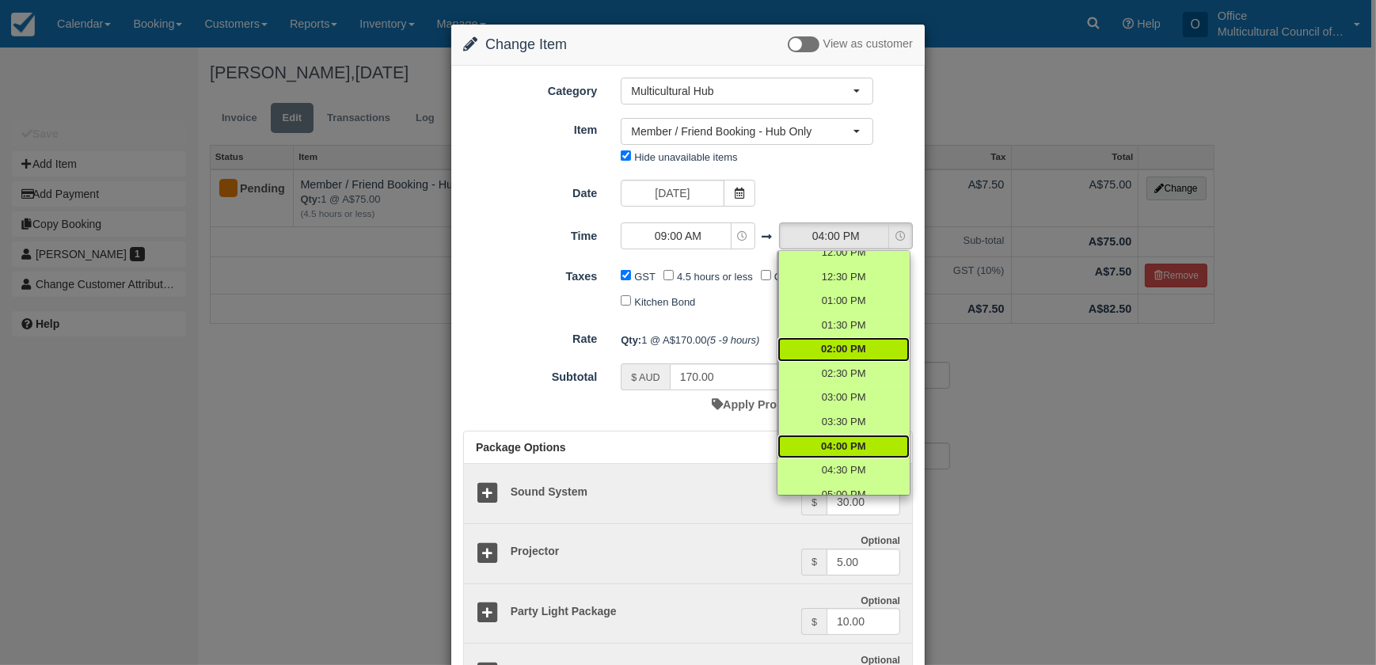
scroll to position [109, 0]
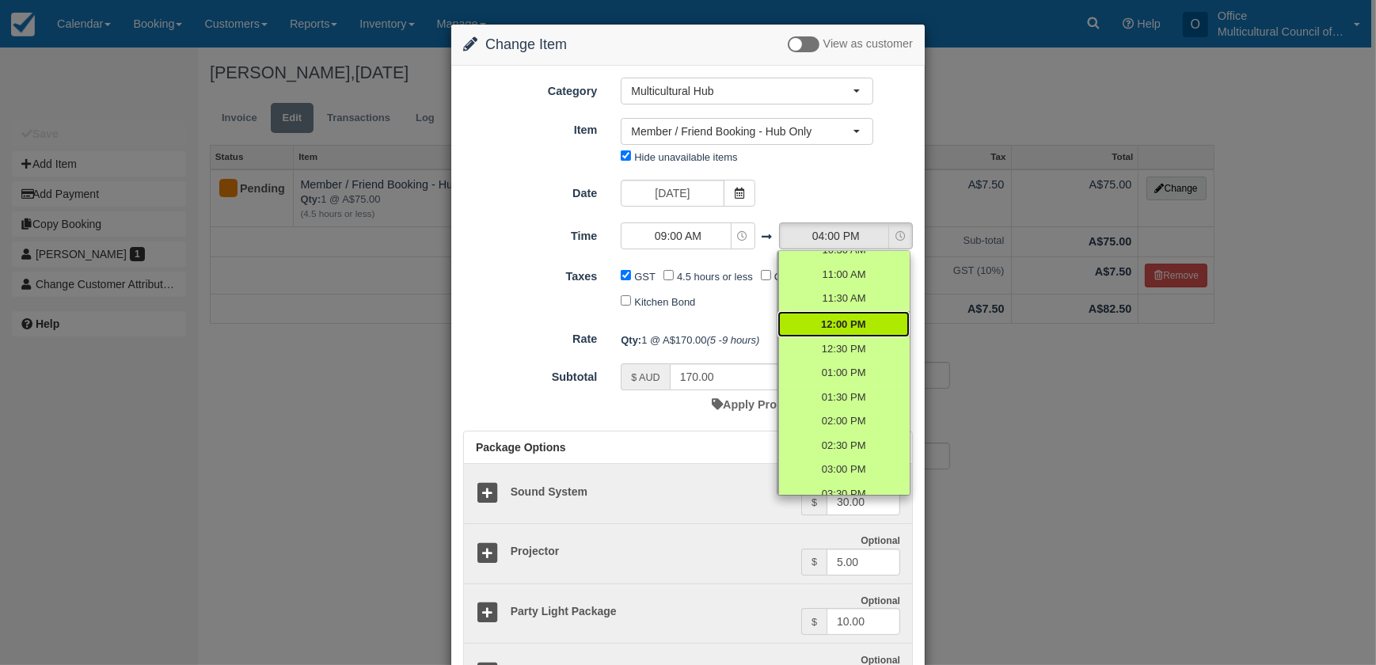
click at [842, 322] on span "12:00 PM" at bounding box center [843, 324] width 44 height 15
select select "12:00"
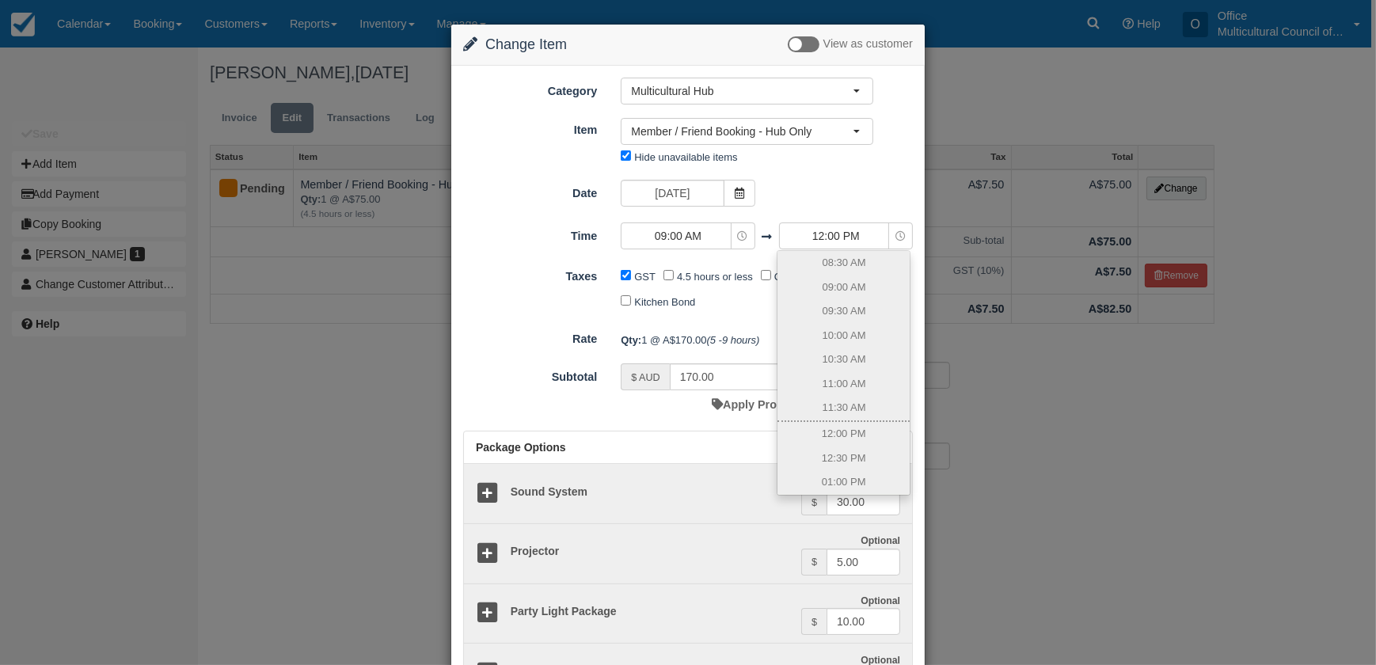
type input "75.00"
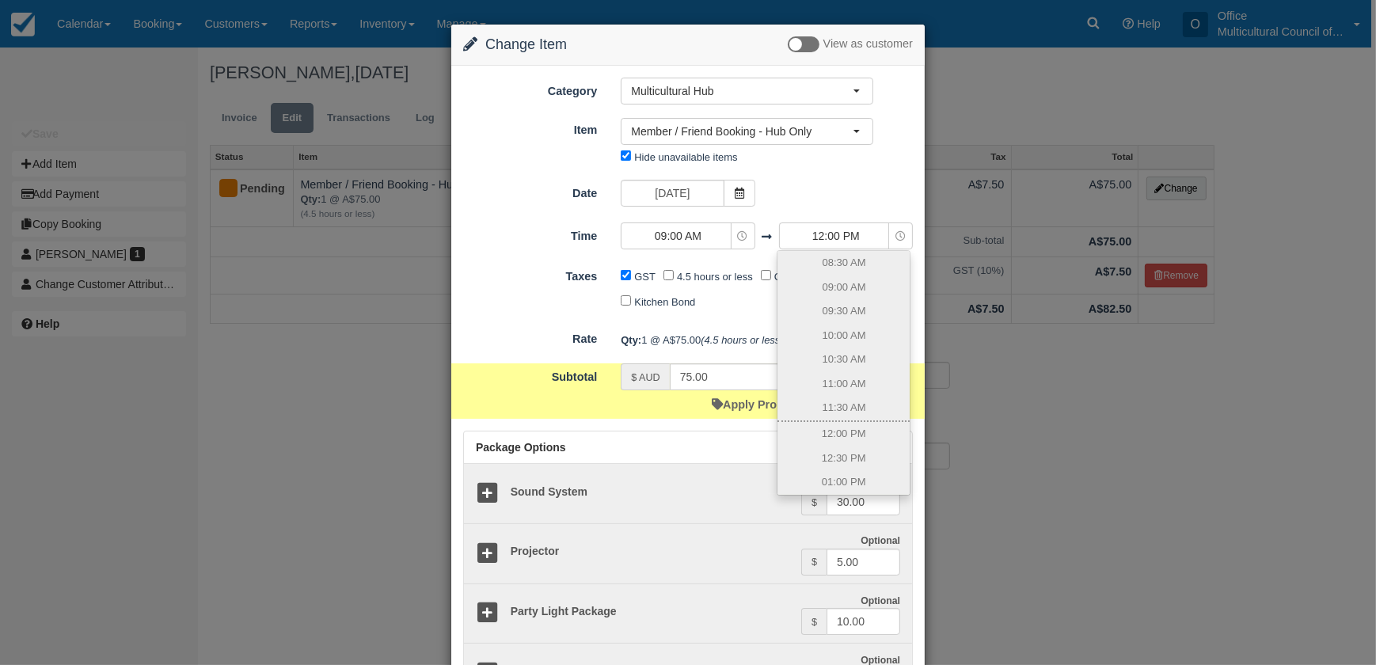
click at [741, 321] on form "Category Multicultural Hub Kitchen Archive Testing Stuff Hub & Kitchen Multicul…" at bounding box center [688, 421] width 450 height 686
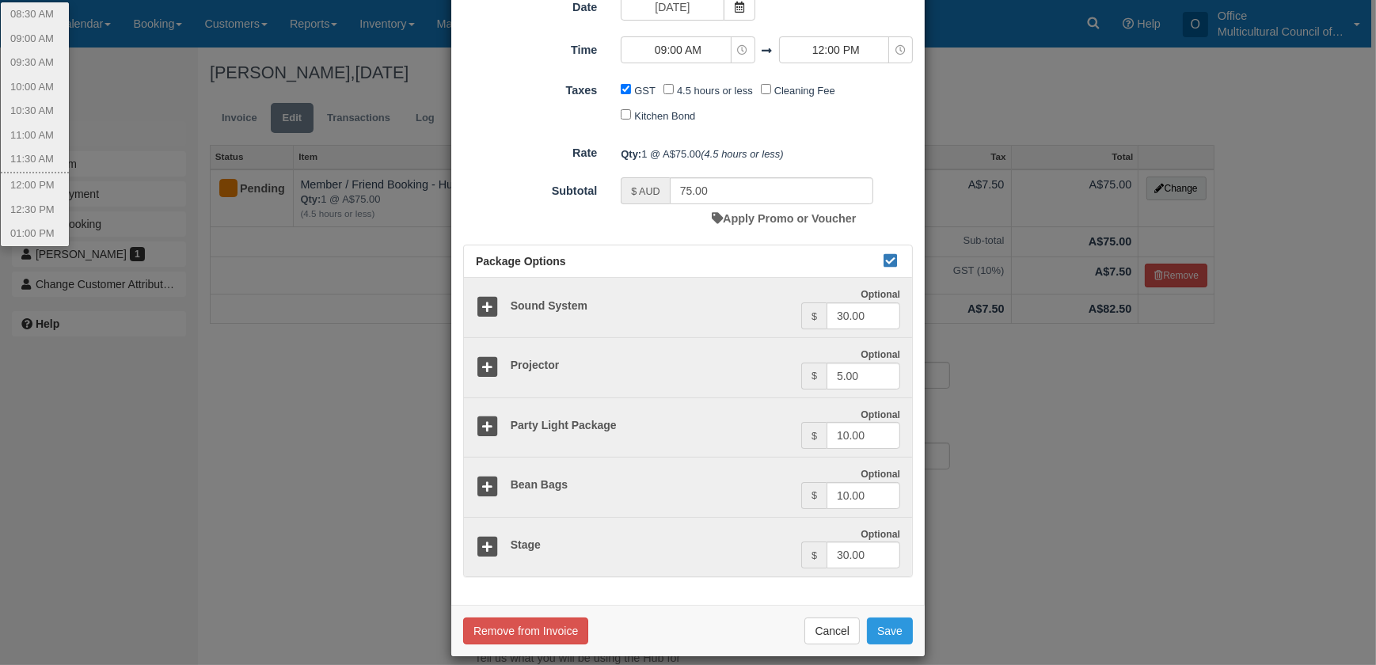
scroll to position [200, 0]
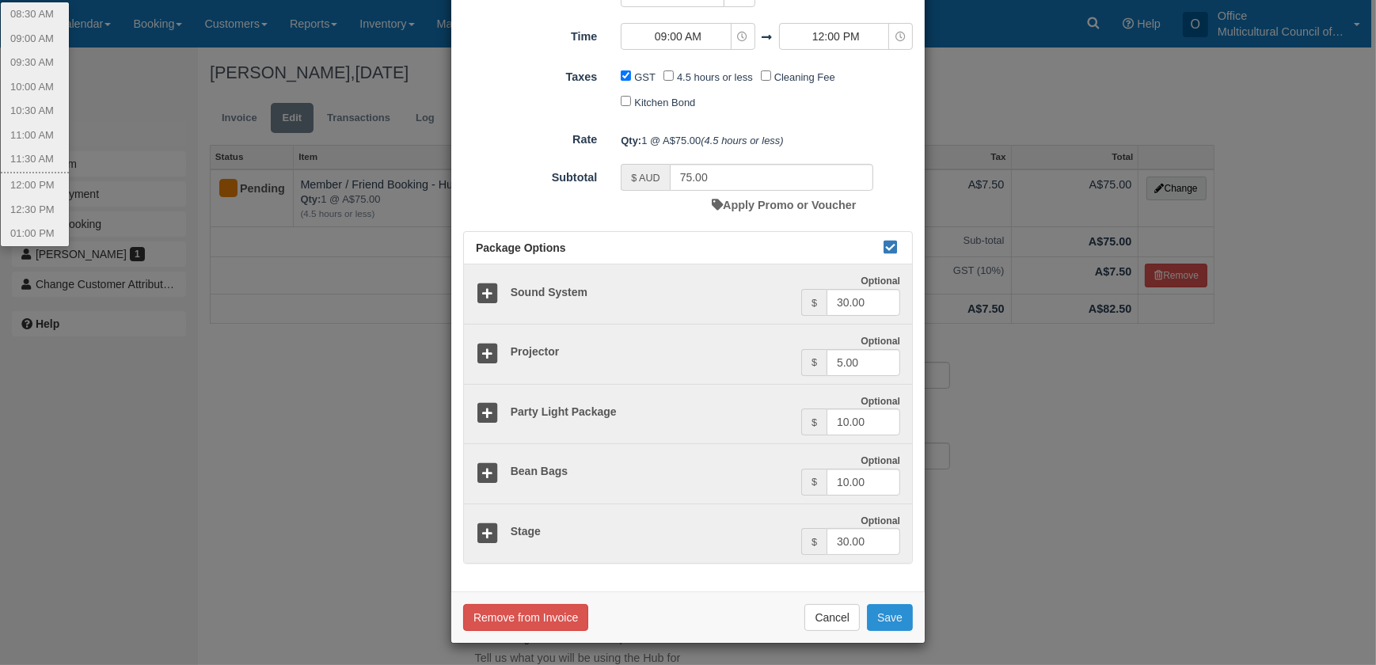
click at [895, 615] on button "Save" at bounding box center [890, 617] width 46 height 27
checkbox input "false"
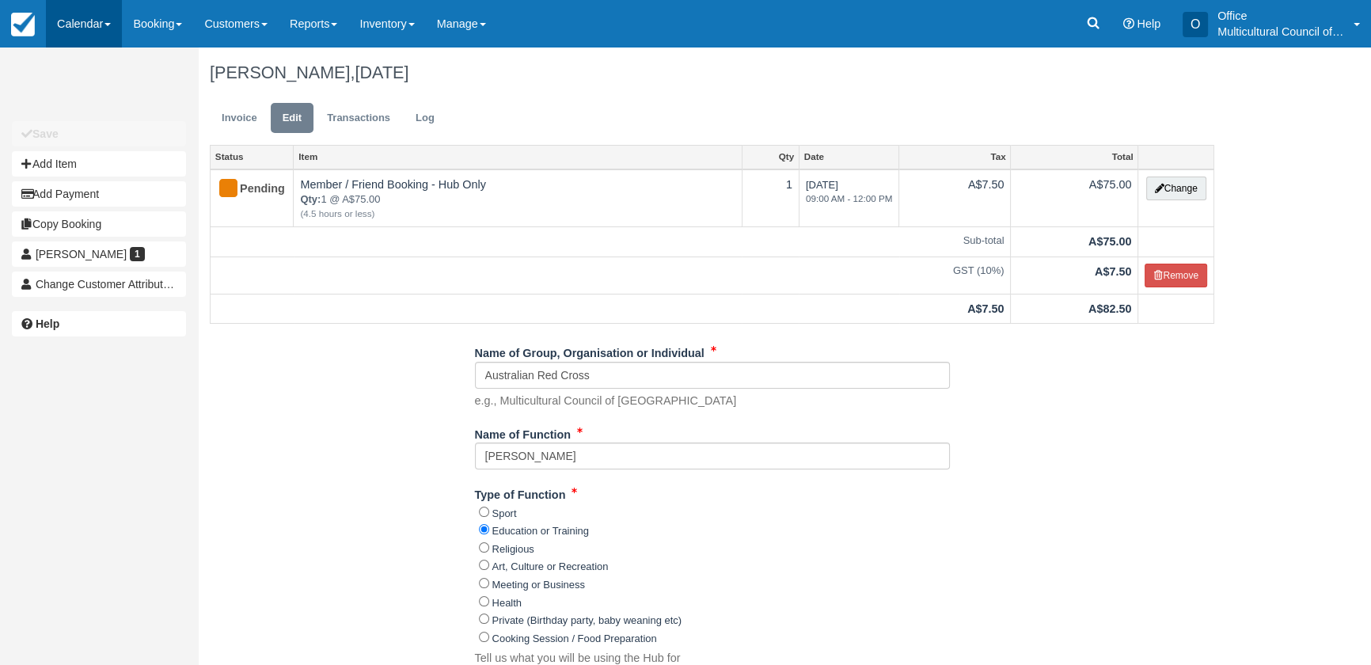
click at [96, 26] on link "Calendar" at bounding box center [84, 24] width 76 height 48
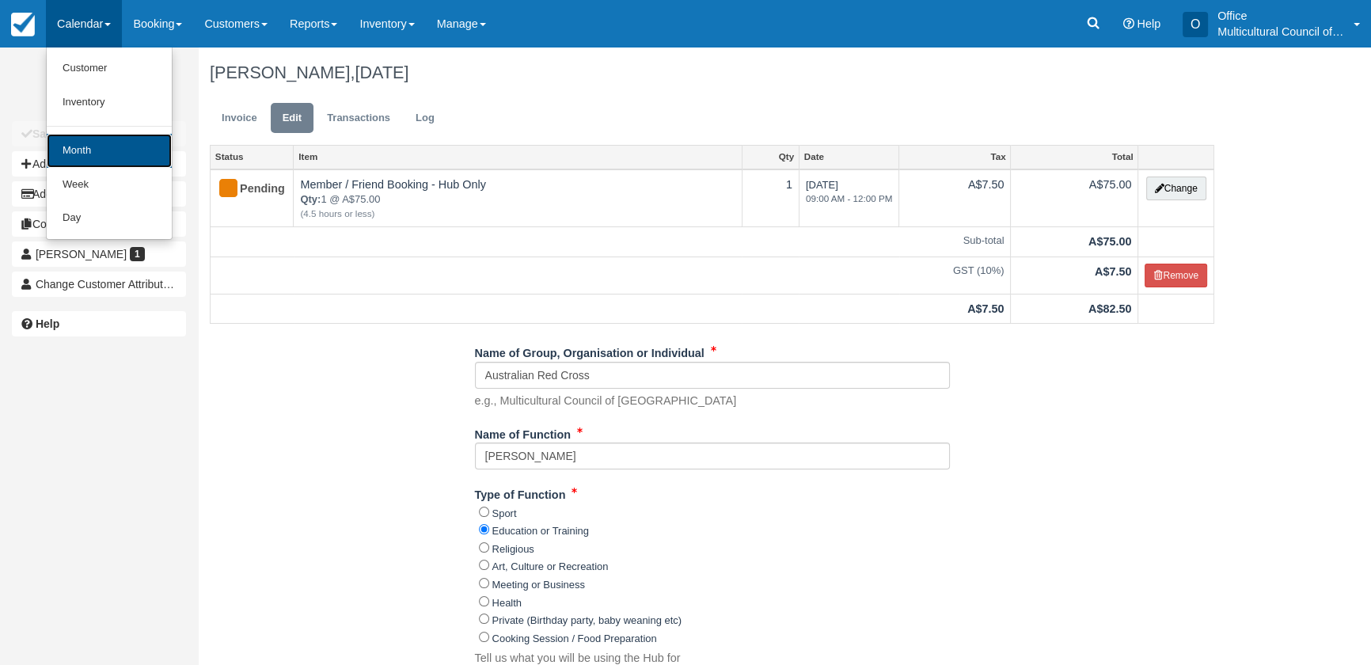
click at [110, 141] on link "Month" at bounding box center [109, 151] width 125 height 34
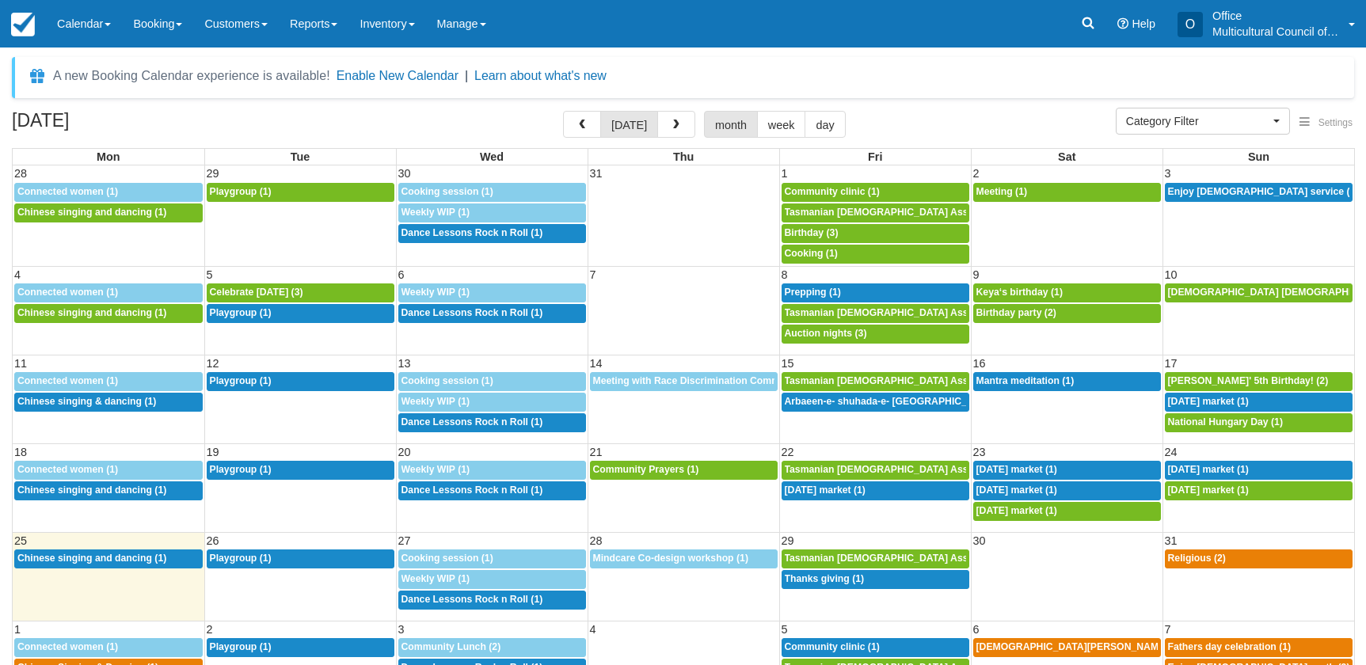
select select
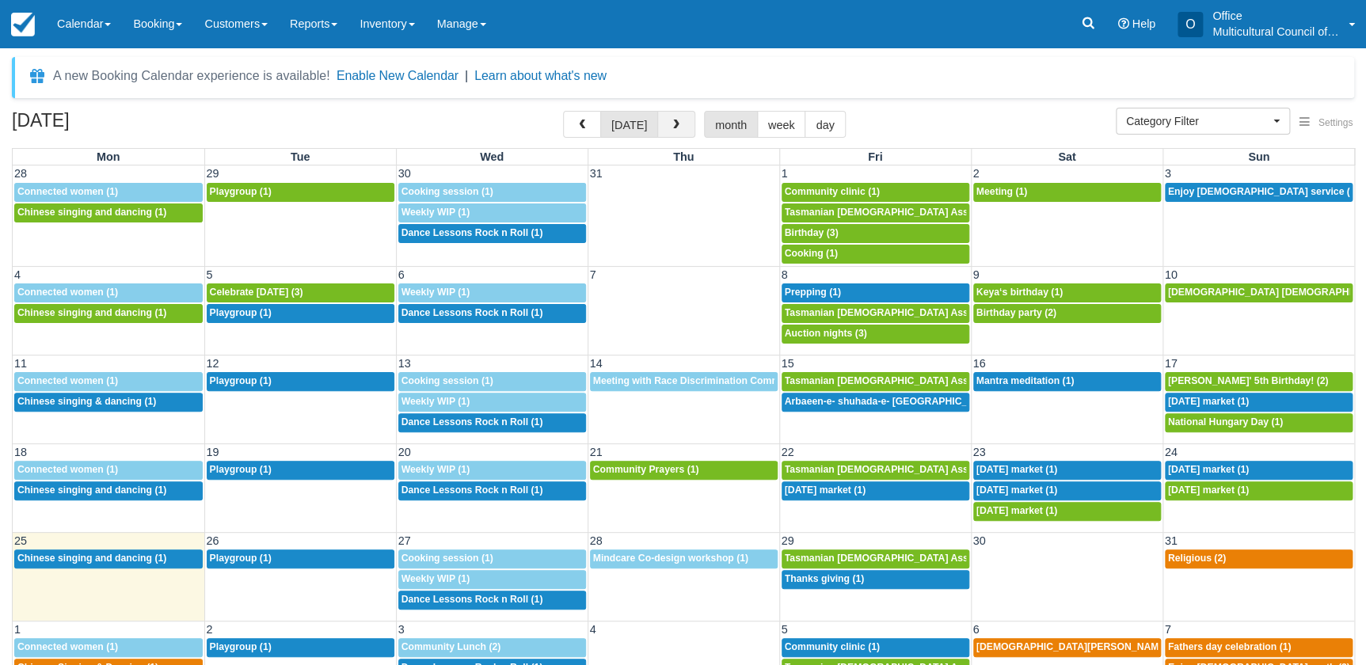
click at [664, 120] on button "button" at bounding box center [676, 124] width 38 height 27
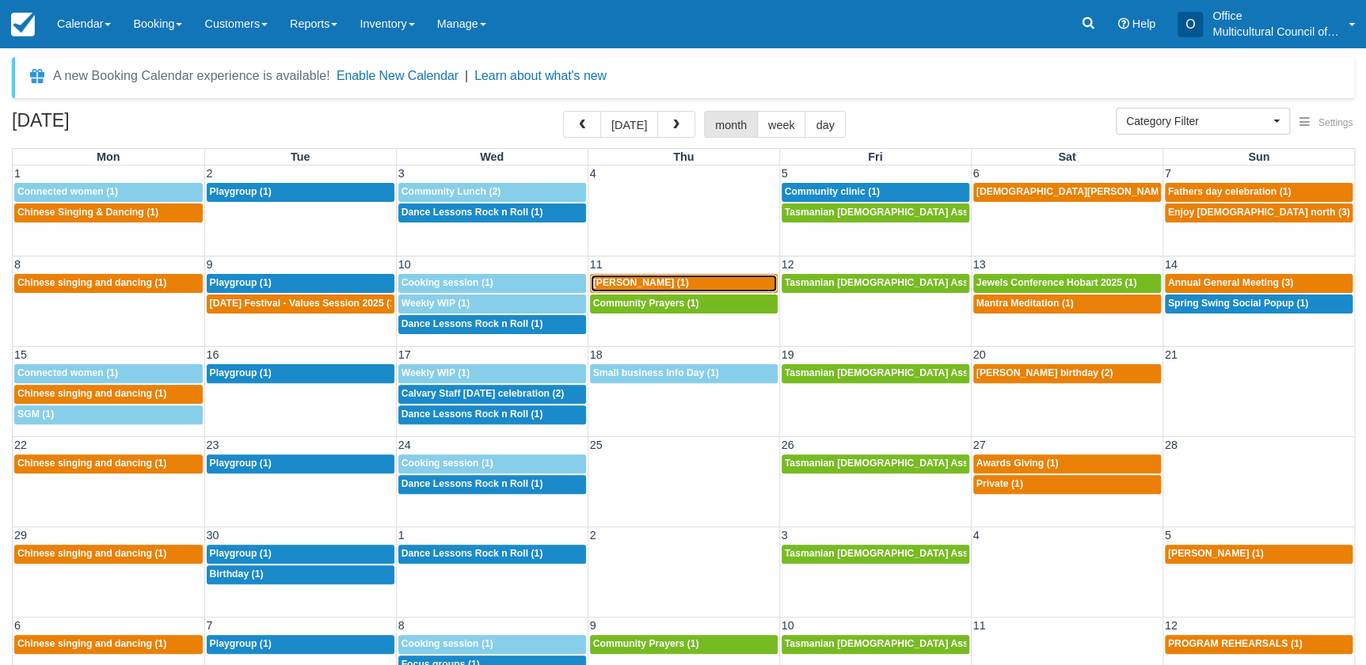
click at [622, 284] on span "[PERSON_NAME] (1)" at bounding box center [641, 282] width 96 height 11
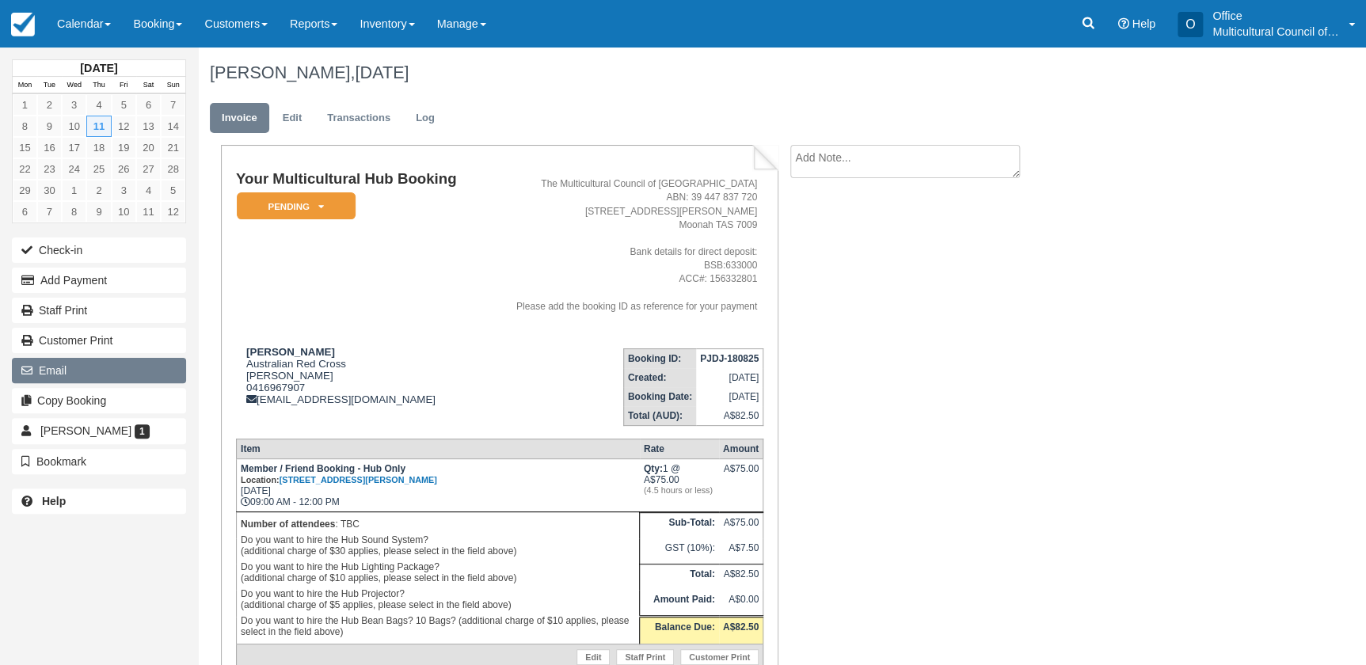
click at [79, 367] on button "Email" at bounding box center [99, 370] width 174 height 25
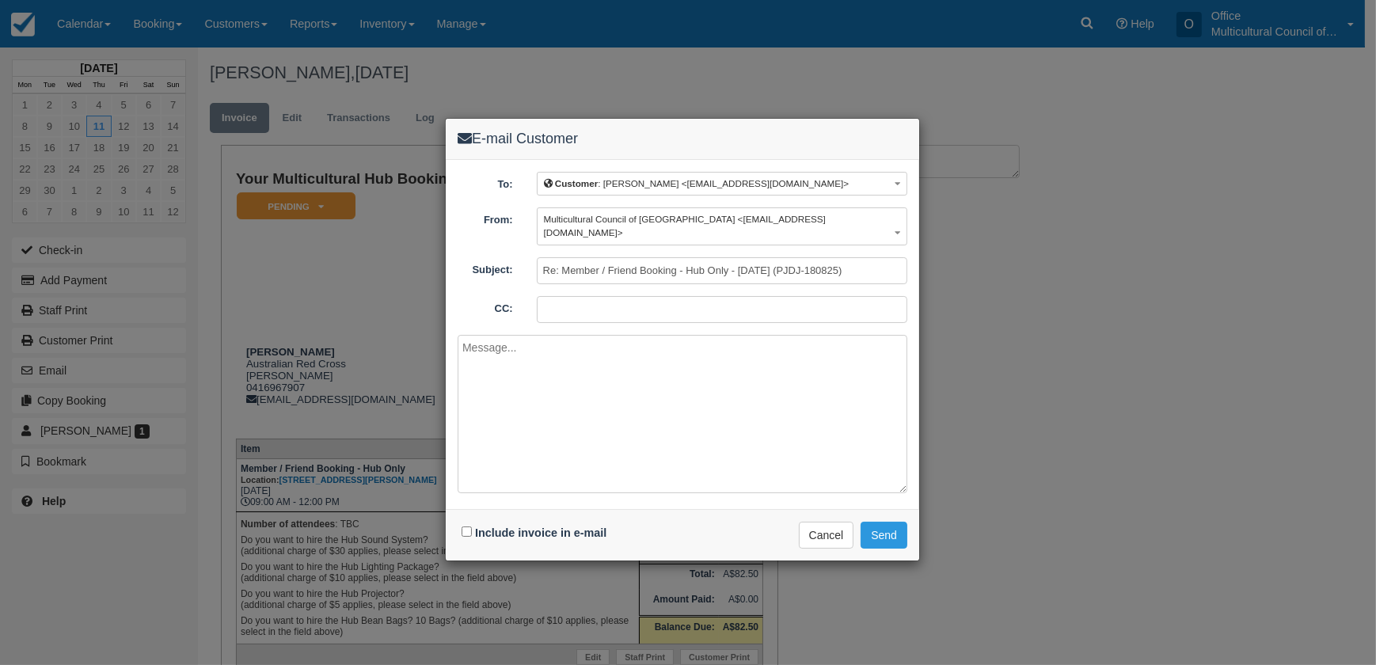
click at [488, 522] on div "Include invoice in e-mail" at bounding box center [536, 533] width 157 height 23
click at [524, 527] on label "Include invoice in e-mail" at bounding box center [540, 533] width 131 height 13
click at [472, 527] on input "Include invoice in e-mail" at bounding box center [467, 532] width 10 height 10
checkbox input "true"
click at [869, 526] on button "Send" at bounding box center [884, 535] width 47 height 27
